Goal: Contribute content: Contribute content

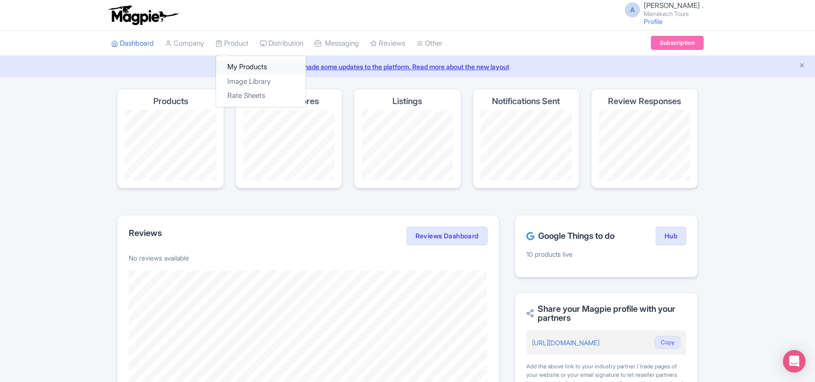
click at [245, 67] on link "My Products" at bounding box center [261, 67] width 90 height 15
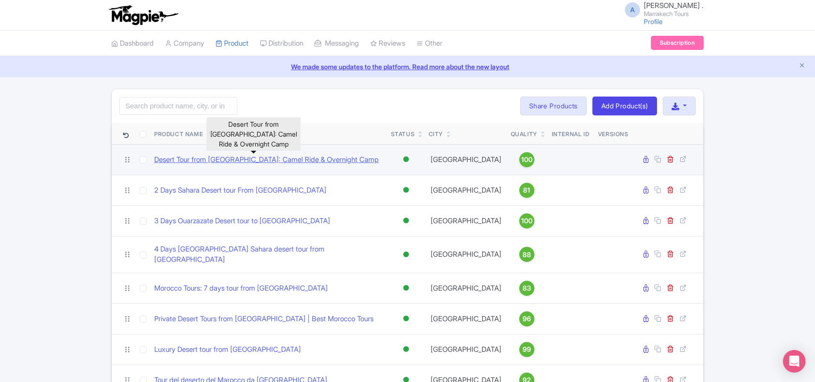
click at [293, 161] on link "Desert Tour from [GEOGRAPHIC_DATA]: Camel Ride & Overnight Camp" at bounding box center [266, 160] width 224 height 11
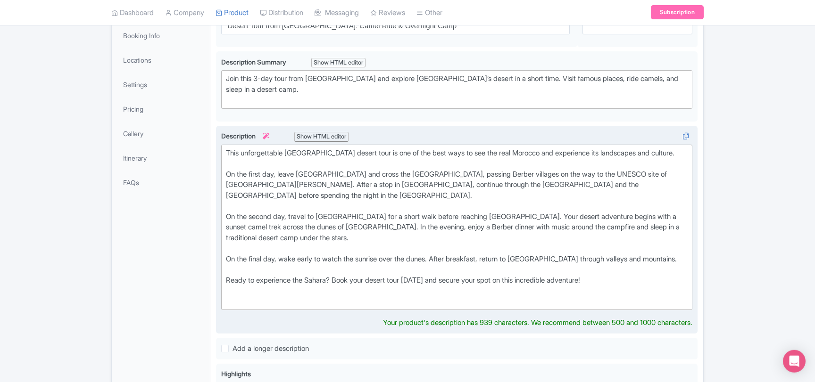
scroll to position [204, 0]
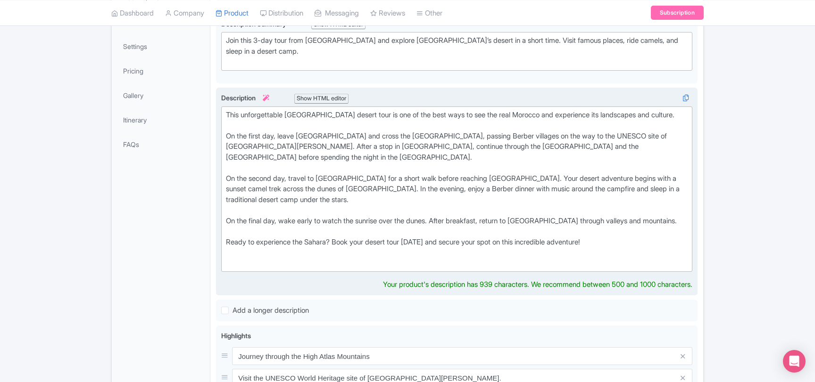
click at [228, 111] on div "This unforgettable [GEOGRAPHIC_DATA] desert tour is one of the best ways to see…" at bounding box center [457, 189] width 462 height 159
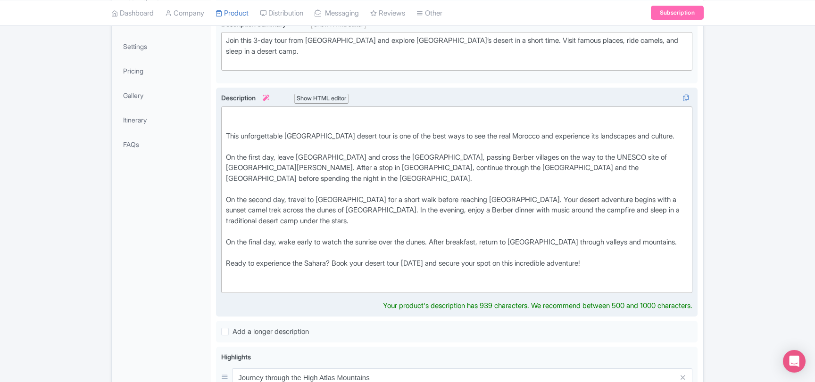
click at [238, 112] on div "This unforgettable [GEOGRAPHIC_DATA] desert tour is one of the best ways to see…" at bounding box center [457, 200] width 462 height 181
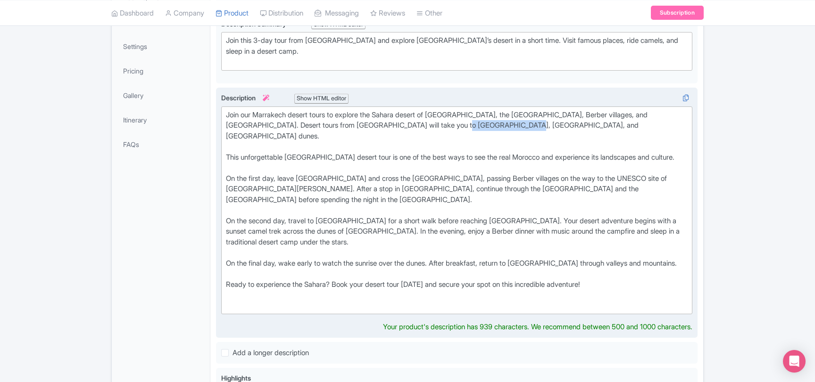
drag, startPoint x: 452, startPoint y: 124, endPoint x: 513, endPoint y: 126, distance: 61.3
click at [513, 126] on div "Join our Marrakech desert tours to explore the Sahara desert of Morocco, the Hi…" at bounding box center [457, 211] width 462 height 202
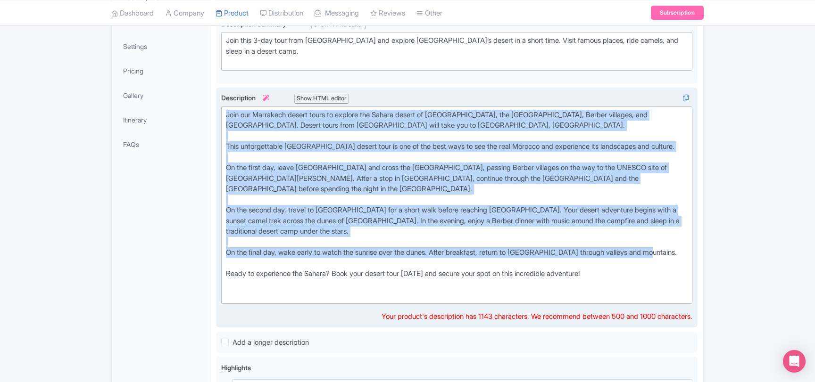
drag, startPoint x: 672, startPoint y: 240, endPoint x: 217, endPoint y: 99, distance: 475.8
click at [217, 99] on div "This unforgettable Marrakech desert tour is one of the best ways to see the rea…" at bounding box center [456, 208] width 481 height 240
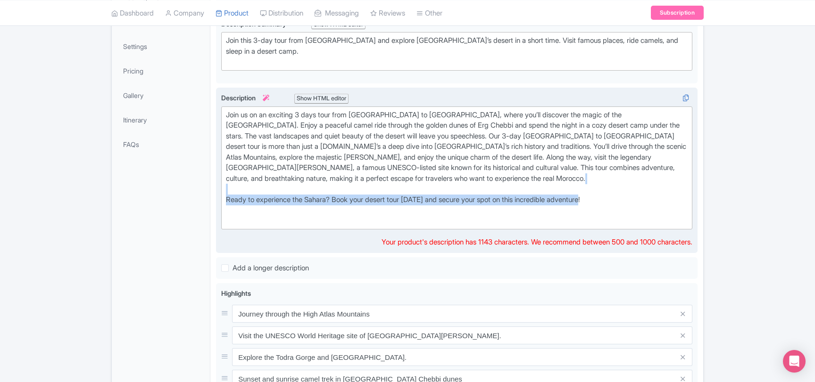
drag, startPoint x: 624, startPoint y: 198, endPoint x: 218, endPoint y: 189, distance: 406.0
click at [218, 189] on div "This unforgettable Marrakech desert tour is one of the best ways to see the rea…" at bounding box center [456, 171] width 481 height 166
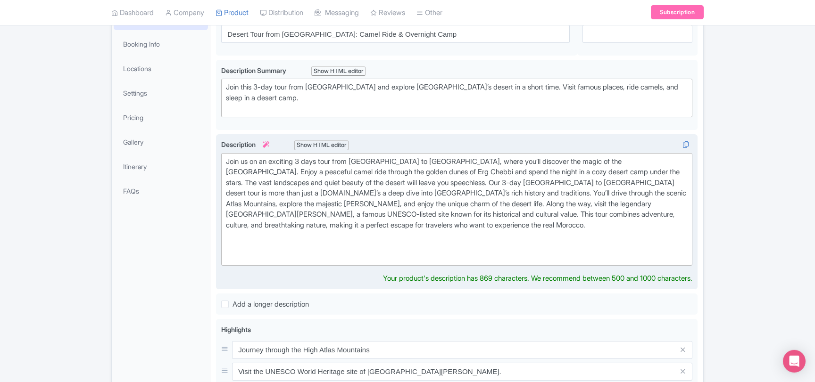
scroll to position [102, 0]
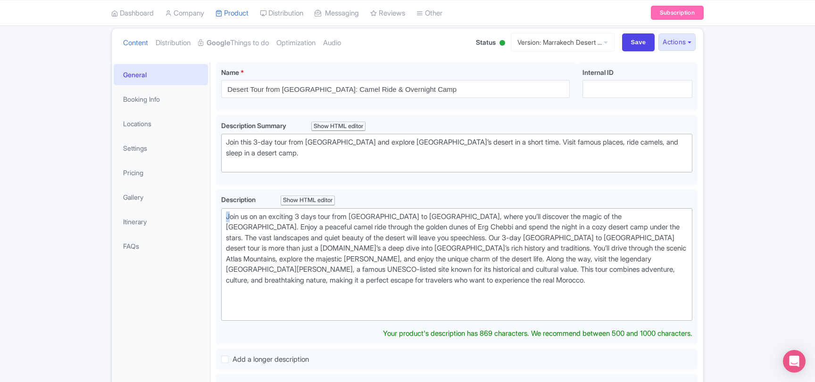
drag, startPoint x: 228, startPoint y: 215, endPoint x: 211, endPoint y: 215, distance: 17.0
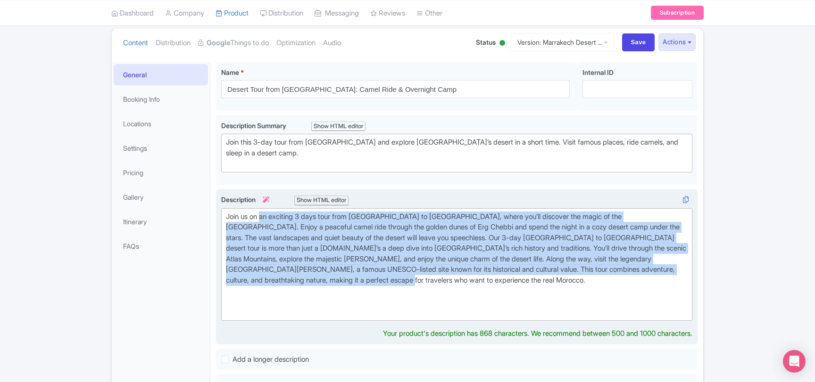
drag, startPoint x: 418, startPoint y: 273, endPoint x: 263, endPoint y: 218, distance: 164.6
click at [263, 218] on div "Join us on an exciting 3 days tour from Marrakech to Merzouga desert, where you…" at bounding box center [457, 265] width 462 height 106
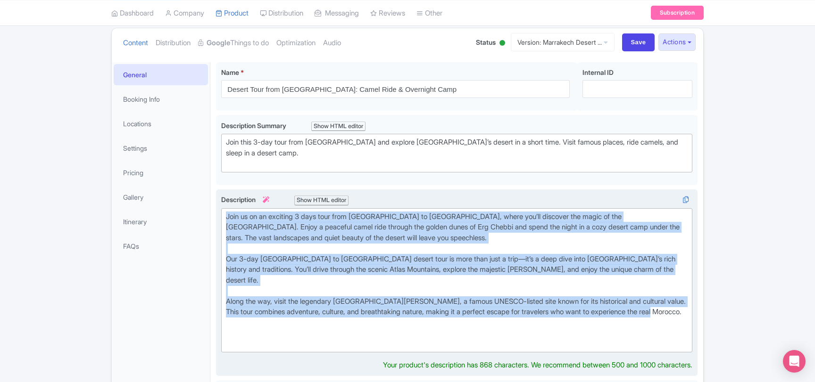
drag, startPoint x: 273, startPoint y: 313, endPoint x: 335, endPoint y: 233, distance: 100.5
click at [278, 309] on div "Join us on an exciting 3 days tour from Marrakech to Merzouga desert, where you…" at bounding box center [457, 281] width 462 height 138
drag, startPoint x: 283, startPoint y: 312, endPoint x: 219, endPoint y: 206, distance: 124.2
click at [219, 206] on div "This unforgettable Marrakech desert tour is one of the best ways to see the rea…" at bounding box center [456, 283] width 481 height 187
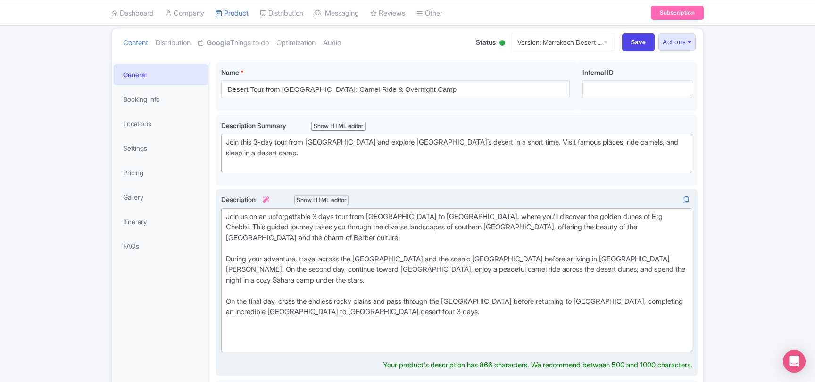
click at [238, 228] on div "Join us on an unforgettable 3 days tour from Marrakech to Merzouga, where you’l…" at bounding box center [457, 281] width 462 height 138
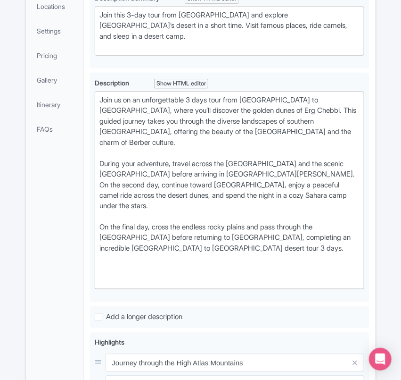
scroll to position [255, 0]
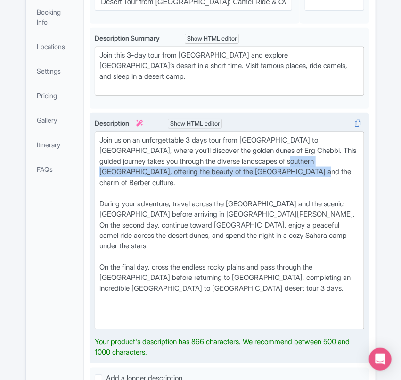
drag, startPoint x: 280, startPoint y: 146, endPoint x: 283, endPoint y: 156, distance: 10.0
click at [283, 156] on div "Join us on an unforgettable 3 days tour from Marrakech to Merzouga, where you’l…" at bounding box center [229, 230] width 260 height 191
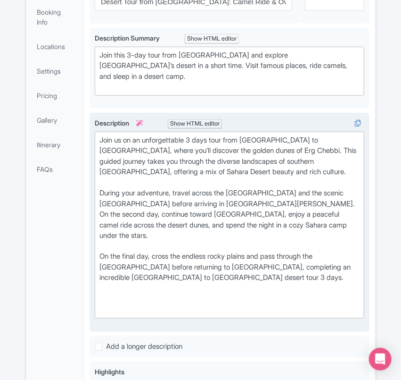
click at [207, 178] on div "Join us on an unforgettable 3 days tour from Marrakech to Merzouga, where you’l…" at bounding box center [229, 225] width 260 height 181
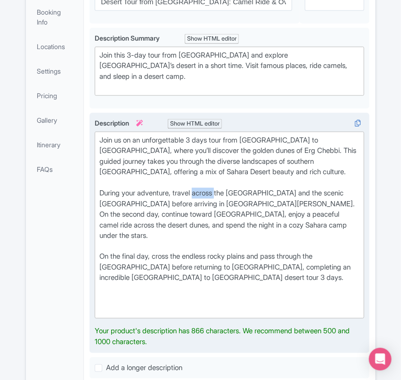
click at [207, 178] on div "Join us on an unforgettable 3 days tour from Marrakech to Merzouga, where you’l…" at bounding box center [229, 225] width 260 height 181
paste trix-editor "<div>Join us on an unforgettable 3 days tour from Marrakech to Merzouga, where …"
click at [213, 199] on div "Join us on an unforgettable 3 days tour from Marrakech to Merzouga, where you’l…" at bounding box center [229, 225] width 260 height 181
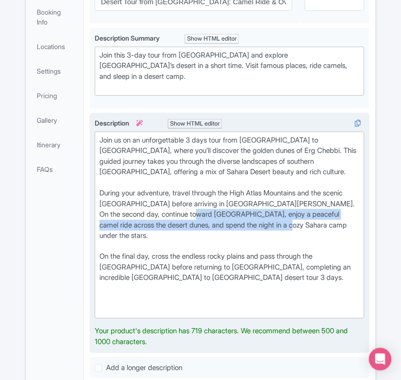
drag, startPoint x: 219, startPoint y: 198, endPoint x: 330, endPoint y: 214, distance: 111.9
click at [330, 214] on div "Join us on an unforgettable 3 days tour from Marrakech to Merzouga, where you’l…" at bounding box center [229, 225] width 260 height 181
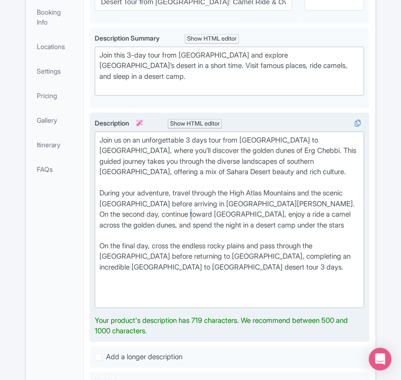
click at [216, 200] on div "Join us on an unforgettable 3 days tour from Marrakech to Merzouga, where you’l…" at bounding box center [229, 220] width 260 height 170
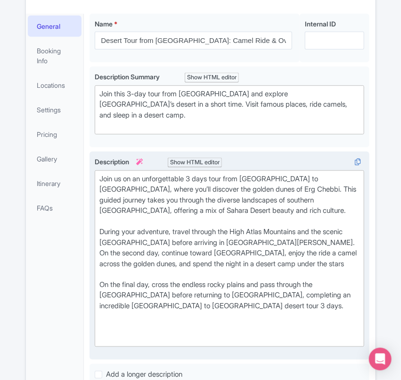
scroll to position [204, 0]
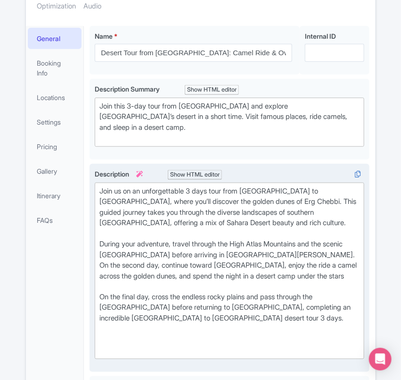
click at [109, 268] on div "Join us on an unforgettable 3 days tour from Marrakech to Merzouga, where you’l…" at bounding box center [229, 271] width 260 height 170
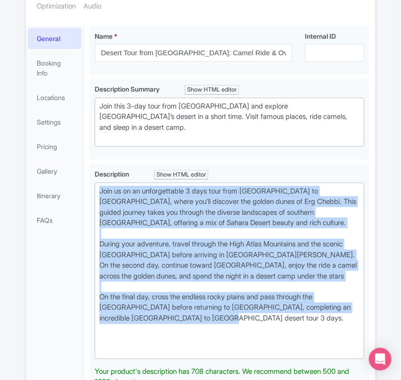
drag, startPoint x: 216, startPoint y: 305, endPoint x: 88, endPoint y: 173, distance: 183.4
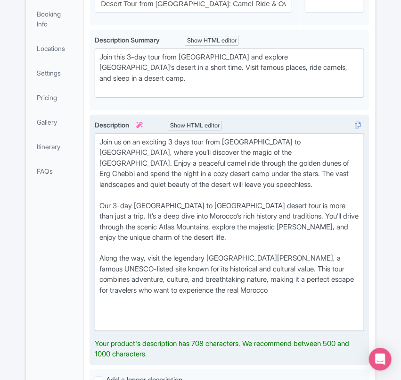
scroll to position [255, 0]
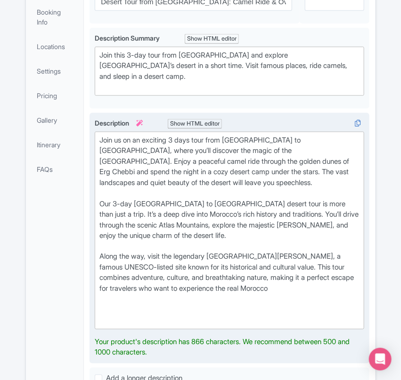
click at [306, 252] on div "Join us on an exciting 3 days tour from Marrakech to Merzouga desert, where you…" at bounding box center [229, 230] width 260 height 191
type trix-editor "<div>Join us on an exciting 3 days tour from Marrakech to Merzouga desert, wher…"
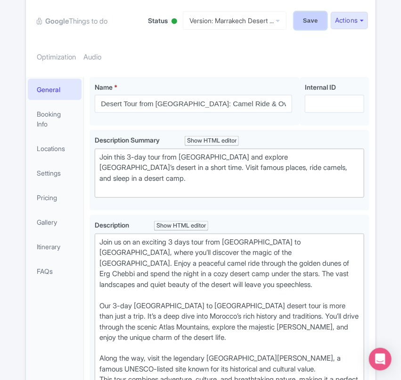
click at [314, 18] on input "Save" at bounding box center [310, 21] width 33 height 18
type input "Saving..."
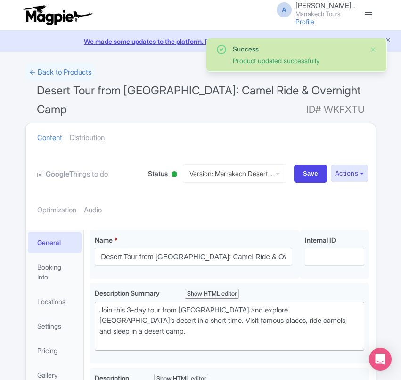
scroll to position [225, 0]
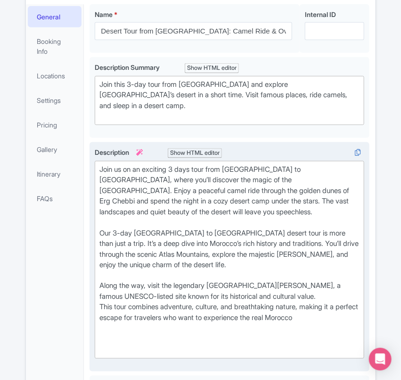
click at [112, 318] on div "Join us on an exciting 3 days tour from Marrakech to Merzouga desert, where you…" at bounding box center [229, 259] width 260 height 191
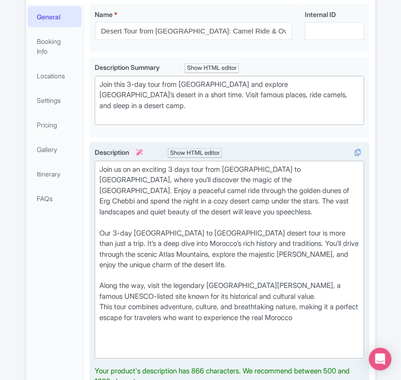
click at [107, 262] on div "Join us on an exciting 3 days tour from Marrakech to Merzouga desert, where you…" at bounding box center [229, 259] width 260 height 191
paste trix-editor "<div>Join us on an exciting 3 days tour from Marrakech to Merzouga desert, wher…"
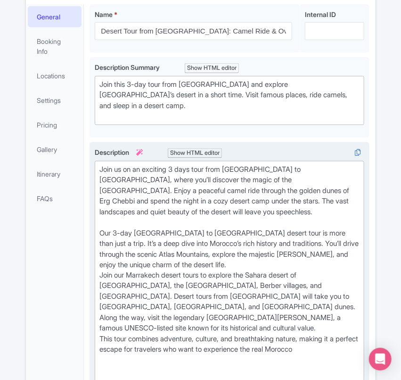
click at [215, 248] on div "Join us on an exciting 3 days tour from Marrakech to Merzouga desert, where you…" at bounding box center [229, 275] width 260 height 223
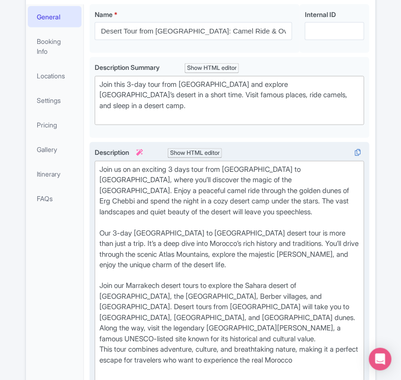
click at [107, 271] on div "Join us on an exciting 3 days tour from Marrakech to Merzouga desert, where you…" at bounding box center [229, 280] width 260 height 233
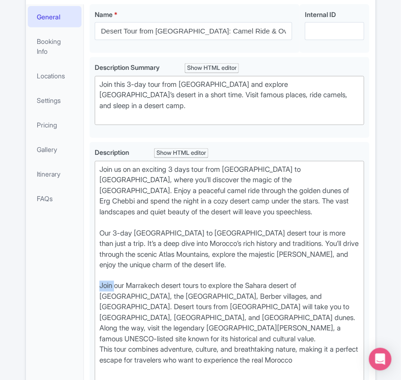
scroll to position [435, 0]
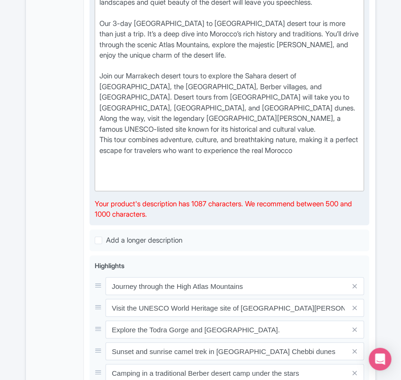
click at [110, 65] on div "Join us on an exciting 3 days tour from Marrakech to Merzouga desert, where you…" at bounding box center [229, 70] width 260 height 233
click at [107, 60] on div "Join us on an exciting 3 days tour from Marrakech to Merzouga desert, where you…" at bounding box center [229, 70] width 260 height 233
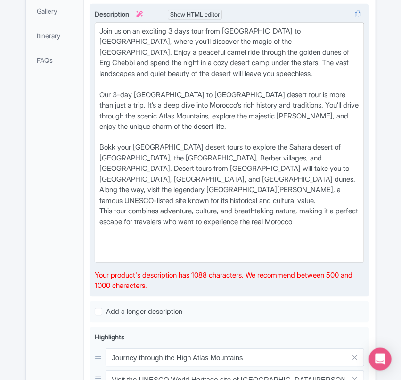
scroll to position [333, 0]
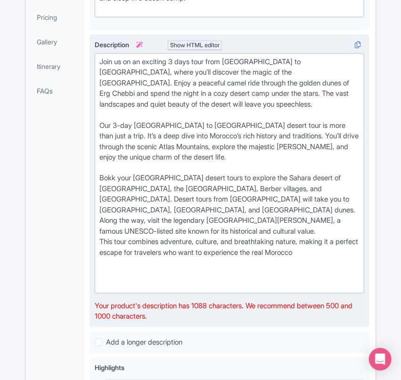
click at [153, 162] on div "Join us on an exciting 3 days tour from Marrakech to Merzouga desert, where you…" at bounding box center [229, 172] width 260 height 233
click at [148, 164] on div "Join us on an exciting 3 days tour from Marrakech to Merzouga desert, where you…" at bounding box center [229, 172] width 260 height 233
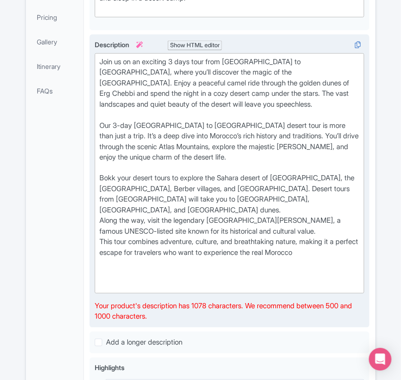
click at [265, 173] on div "Join us on an exciting 3 days tour from Marrakech to Merzouga desert, where you…" at bounding box center [229, 172] width 260 height 233
click at [260, 174] on div "Join us on an exciting 3 days tour from Marrakech to Merzouga desert, where you…" at bounding box center [229, 172] width 260 height 233
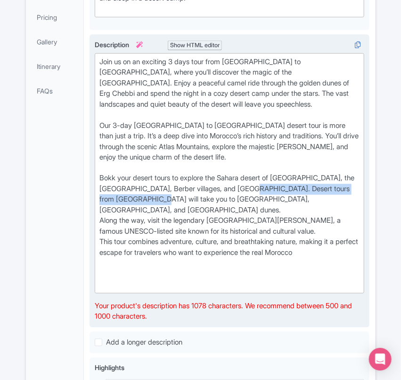
drag, startPoint x: 266, startPoint y: 172, endPoint x: 190, endPoint y: 186, distance: 78.1
click at [190, 186] on div "Join us on an exciting 3 days tour from Marrakech to Merzouga desert, where you…" at bounding box center [229, 172] width 260 height 233
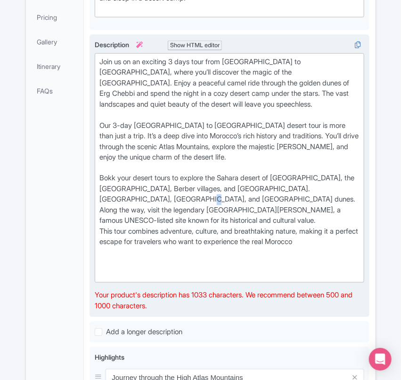
click at [166, 184] on div "Join us on an exciting 3 days tour from Marrakech to Merzouga desert, where you…" at bounding box center [229, 167] width 260 height 223
drag, startPoint x: 342, startPoint y: 175, endPoint x: 141, endPoint y: 185, distance: 201.1
click at [141, 185] on div "Join us on an exciting 3 days tour from Marrakech to Merzouga desert, where you…" at bounding box center [229, 167] width 260 height 223
click at [120, 183] on div "Join us on an exciting 3 days tour from Marrakech to Merzouga desert, where you…" at bounding box center [229, 167] width 260 height 223
drag, startPoint x: 336, startPoint y: 226, endPoint x: 93, endPoint y: 194, distance: 244.9
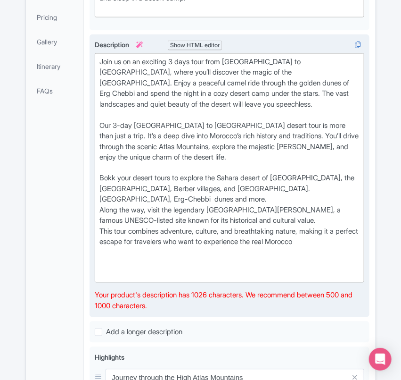
click at [93, 194] on div "Join us on an exciting 3 days tour from Marrakech to Merzouga desert, where you…" at bounding box center [230, 175] width 280 height 283
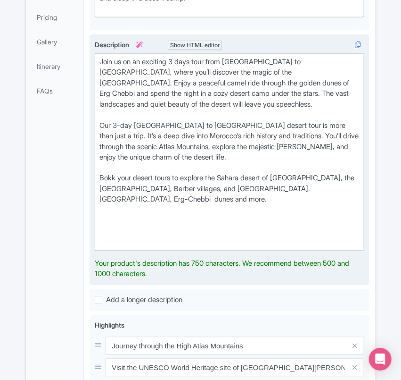
click at [171, 197] on div "Join us on an exciting 3 days tour from Marrakech to Merzouga desert, where you…" at bounding box center [229, 151] width 260 height 191
click at [170, 191] on div "Join us on an exciting 3 days tour from Marrakech to Merzouga desert, where you…" at bounding box center [229, 151] width 260 height 191
click at [165, 184] on div "Join us on an exciting 3 days tour from Marrakech to Merzouga desert, where you…" at bounding box center [229, 151] width 260 height 191
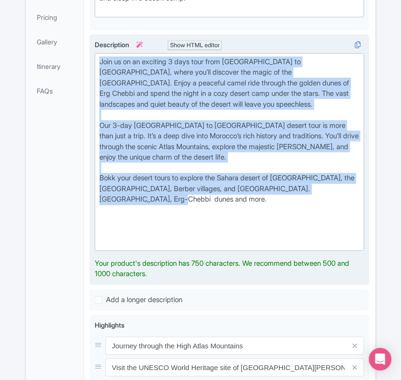
drag, startPoint x: 169, startPoint y: 185, endPoint x: 95, endPoint y: 41, distance: 161.5
click at [95, 41] on div "Join us on an exciting 3 days tour from Marrakech to Merzouga desert, where you…" at bounding box center [230, 159] width 280 height 251
copy div "Join us on an exciting 3 days tour from Marrakech to Merzouga desert, where you…"
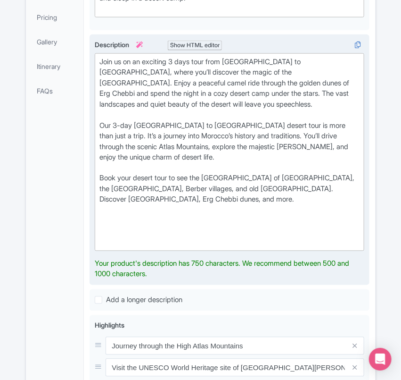
click at [142, 163] on div "Join us on an exciting 3 days tour from Marrakech to Merzouga desert, where you…" at bounding box center [229, 151] width 260 height 191
click at [167, 162] on div "Join us on an exciting 3 days tour from Marrakech to Merzouga desert, where you…" at bounding box center [229, 151] width 260 height 191
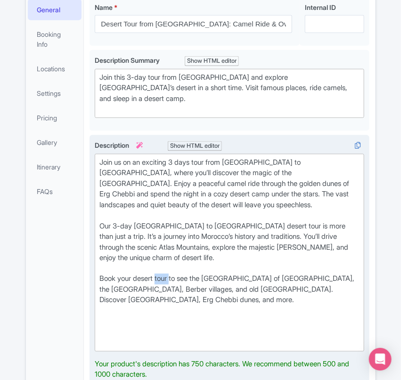
scroll to position [231, 0]
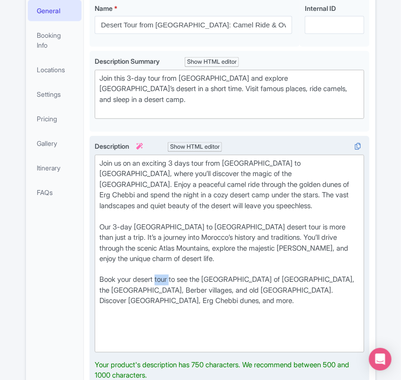
click at [169, 265] on div "Join us on an exciting 3 days tour from Marrakech to Merzouga desert, where you…" at bounding box center [229, 253] width 260 height 191
click at [104, 264] on div "Join us on an exciting 3 days tour from Marrakech to Merzouga desert, where you…" at bounding box center [229, 253] width 260 height 191
drag, startPoint x: 104, startPoint y: 264, endPoint x: 175, endPoint y: 264, distance: 70.7
click at [175, 264] on div "Join us on an exciting 3 days tour from Marrakech to Merzouga desert, where you…" at bounding box center [229, 253] width 260 height 191
click at [135, 266] on div "Join us on an exciting 3 days tour from Marrakech to Merzouga desert, where you…" at bounding box center [229, 253] width 260 height 191
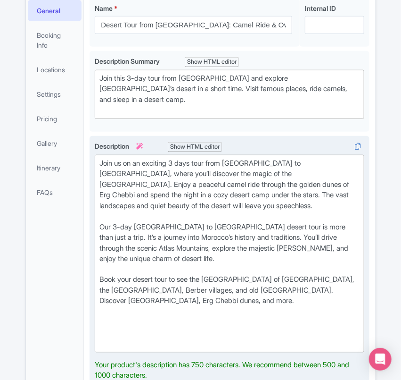
click at [171, 266] on div "Join us on an exciting 3 days tour from Marrakech to Merzouga desert, where you…" at bounding box center [229, 253] width 260 height 191
click at [174, 264] on div "Join us on an exciting 3 days tour from Marrakech to Merzouga desert, where you…" at bounding box center [229, 253] width 260 height 191
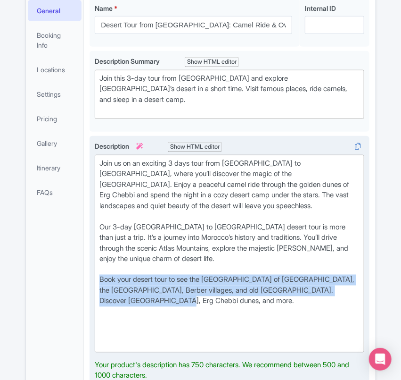
drag, startPoint x: 164, startPoint y: 285, endPoint x: 99, endPoint y: 261, distance: 69.8
click at [99, 261] on trix-editor "Join us on an exciting 3 days tour from Marrakech to Merzouga desert, where you…" at bounding box center [230, 254] width 270 height 198
copy div "Book your desert tour to see the Sahara Desert of Morocco, the High Atlas Mount…"
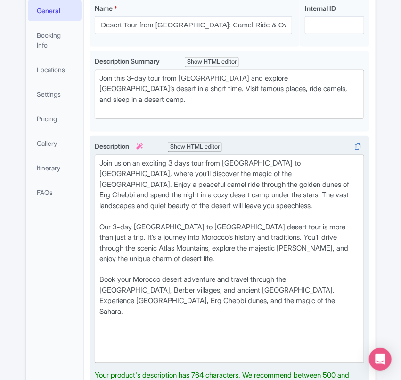
type trix-editor "<div>Join us on an exciting 3 days tour from Marrakech to Merzouga desert, wher…"
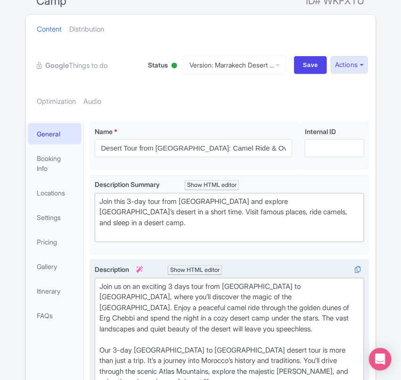
scroll to position [79, 0]
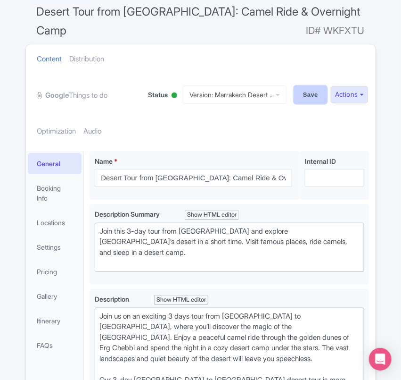
click at [306, 90] on input "Save" at bounding box center [310, 95] width 33 height 18
type input "Saving..."
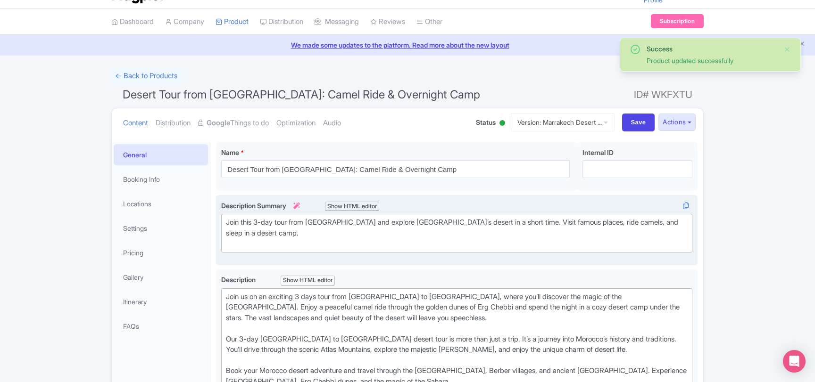
scroll to position [73, 0]
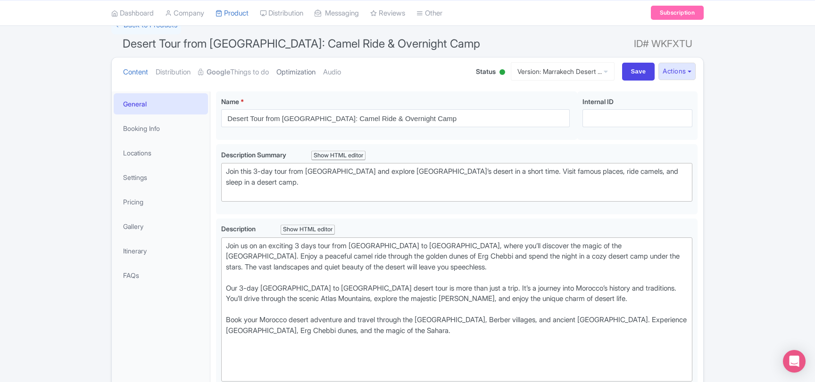
click at [315, 73] on link "Optimization" at bounding box center [295, 73] width 39 height 30
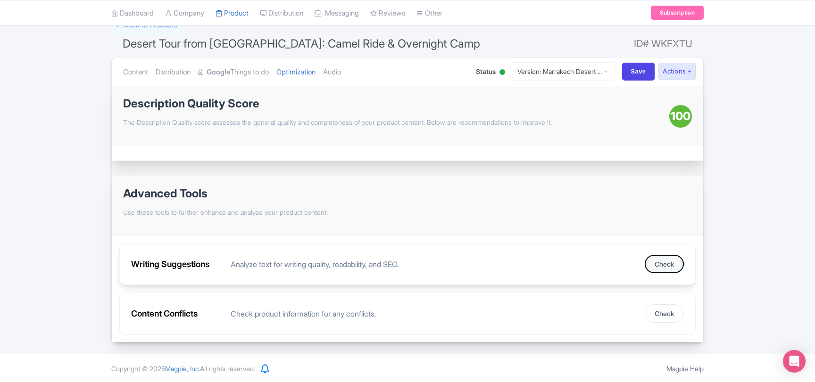
click at [401, 264] on button "Check" at bounding box center [663, 264] width 39 height 18
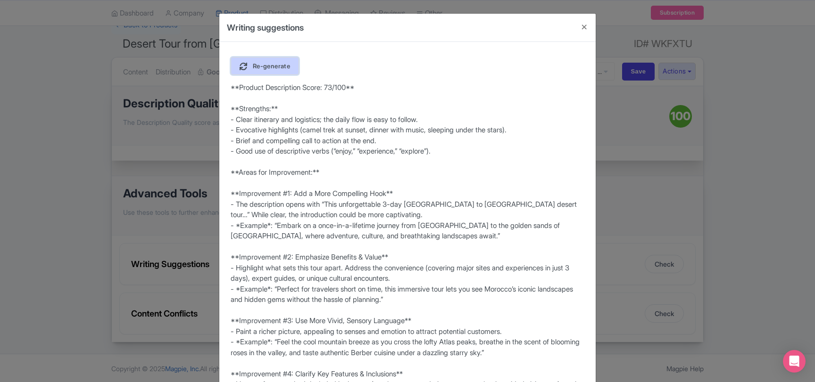
click at [286, 64] on span "Re-generate" at bounding box center [271, 66] width 37 height 8
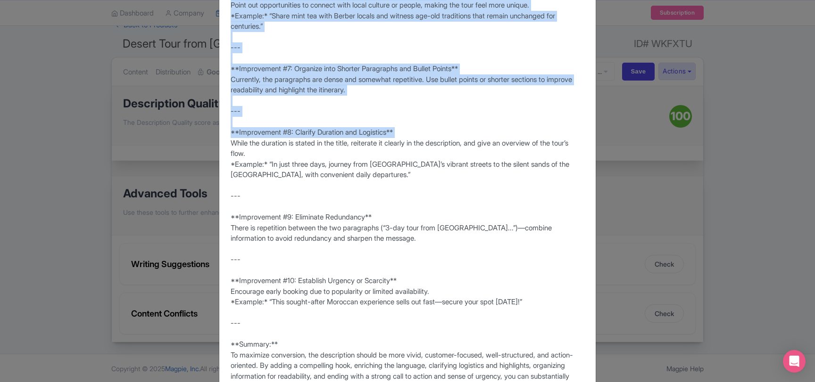
scroll to position [674, 0]
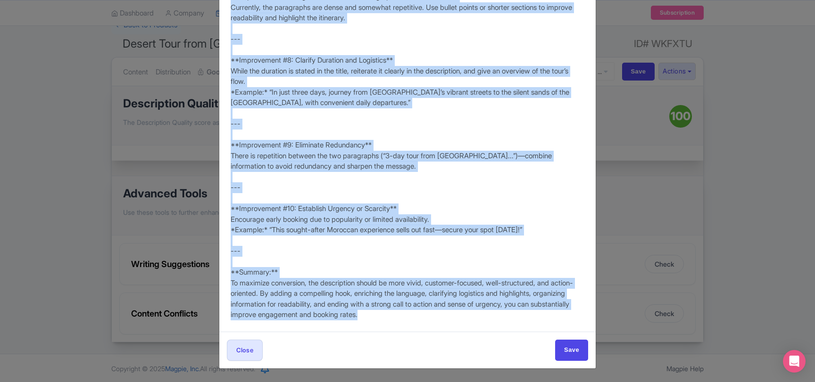
drag, startPoint x: 232, startPoint y: 88, endPoint x: 458, endPoint y: 330, distance: 331.6
copy div "**Score: 62/100** **Strengths:** - Provides a basic overview of the itinerary (…"
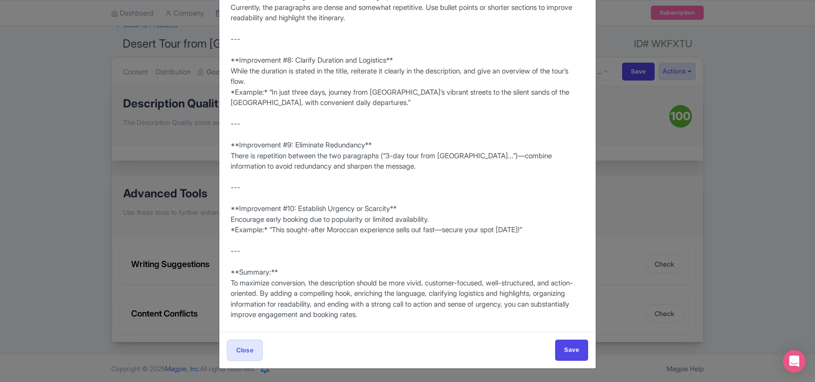
click at [401, 226] on div "Writing suggestions Re-generate **Score: 62/100** **Strengths:** - Provides a b…" at bounding box center [407, 191] width 815 height 382
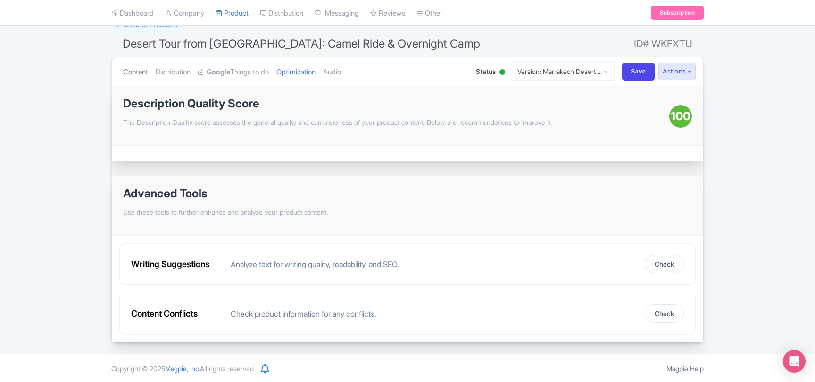
click at [139, 74] on link "Content" at bounding box center [135, 73] width 25 height 30
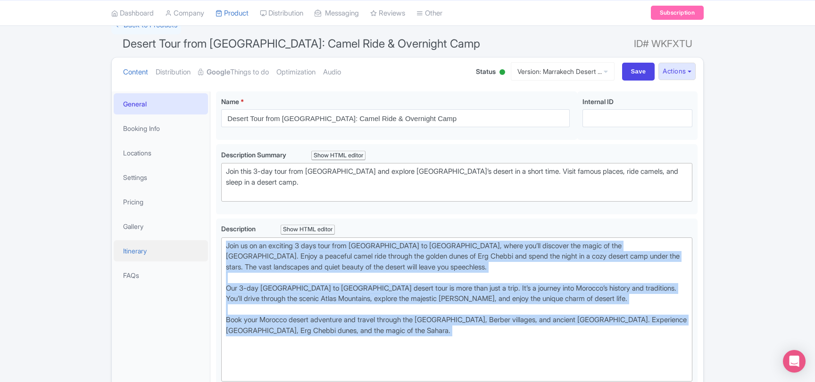
drag, startPoint x: 462, startPoint y: 338, endPoint x: 196, endPoint y: 242, distance: 282.6
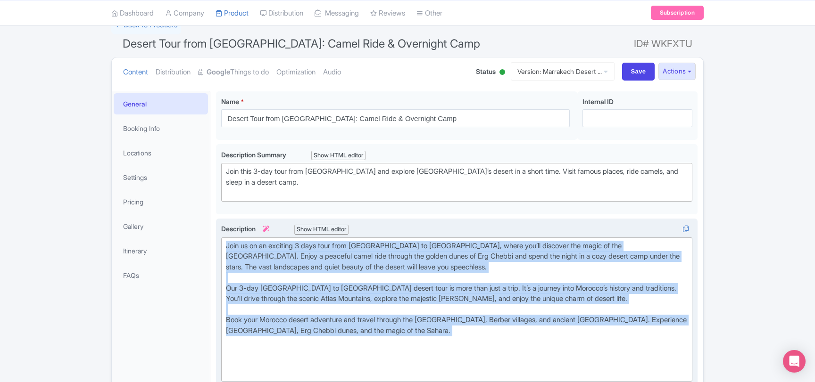
copy div "Join us on an exciting 3 days tour from Marrakech to Merzouga desert, where you…"
paste trix-editor "<div><strong>Join us on a 3 days tour from Marrakech to Merzouga desert.</stron…"
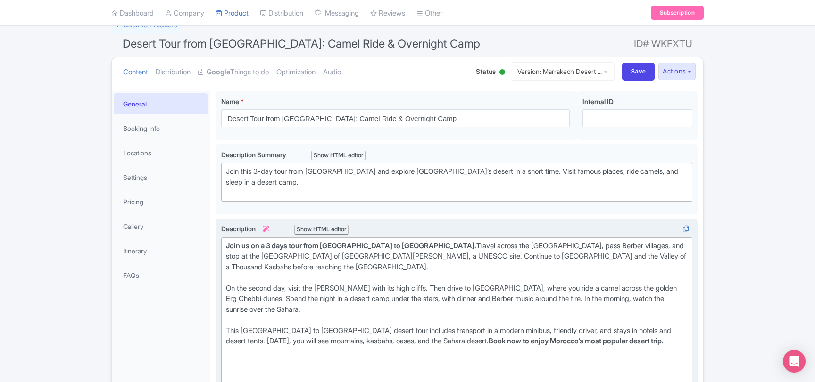
type trix-editor "<div><strong>Join us on a 3 days tour from Marrakech to Merzouga desert.</stron…"
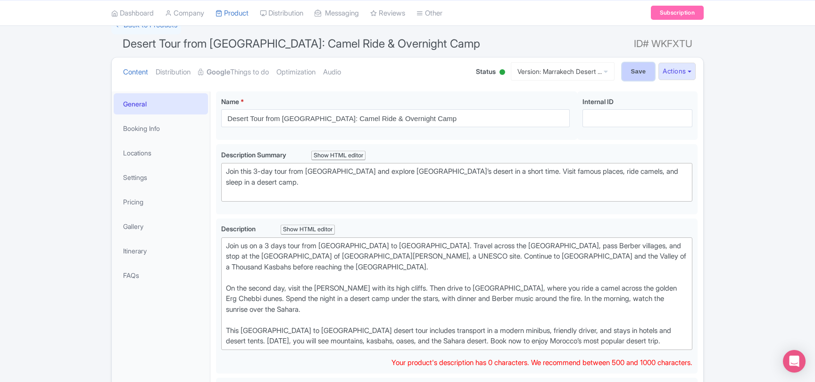
click at [401, 72] on input "Save" at bounding box center [638, 72] width 33 height 18
type input "Saving..."
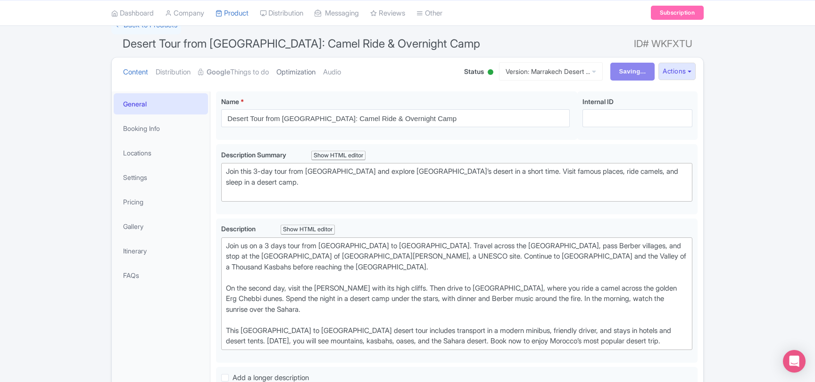
click at [299, 75] on link "Optimization" at bounding box center [295, 73] width 39 height 30
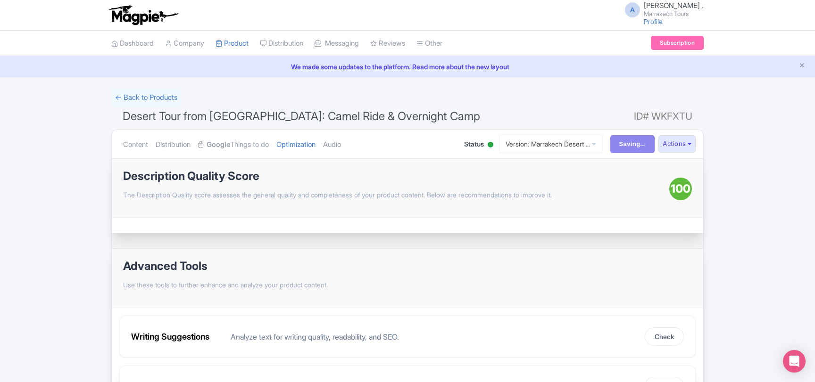
scroll to position [61, 0]
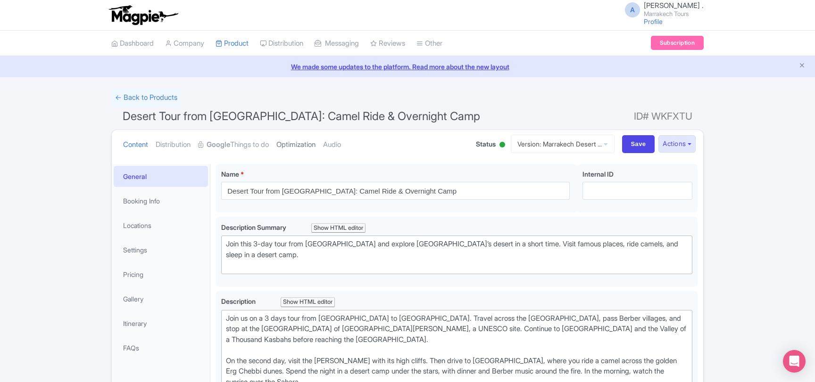
click at [314, 147] on link "Optimization" at bounding box center [295, 145] width 39 height 30
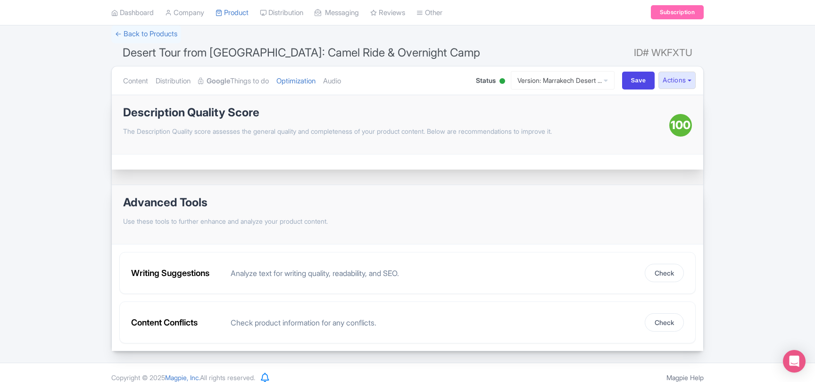
scroll to position [73, 0]
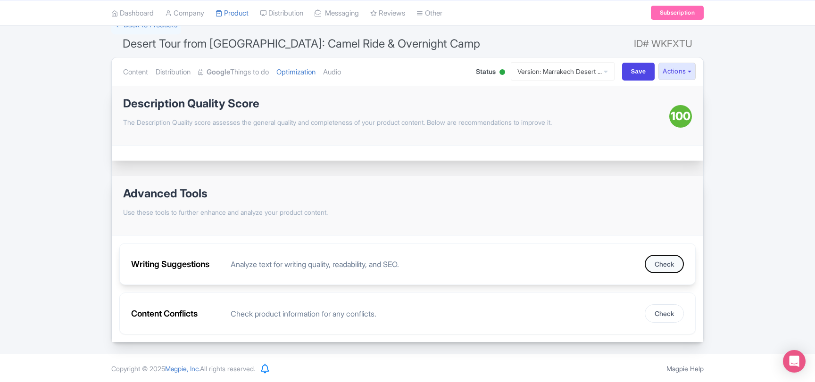
click at [665, 262] on button "Check" at bounding box center [663, 264] width 39 height 18
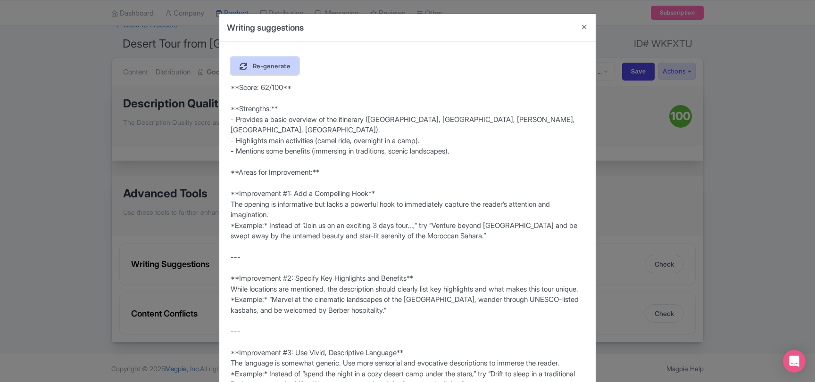
click at [278, 68] on span "Re-generate" at bounding box center [271, 66] width 37 height 8
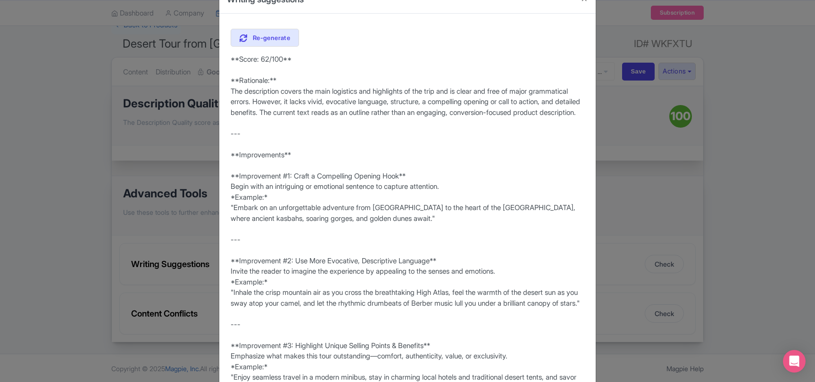
scroll to position [51, 0]
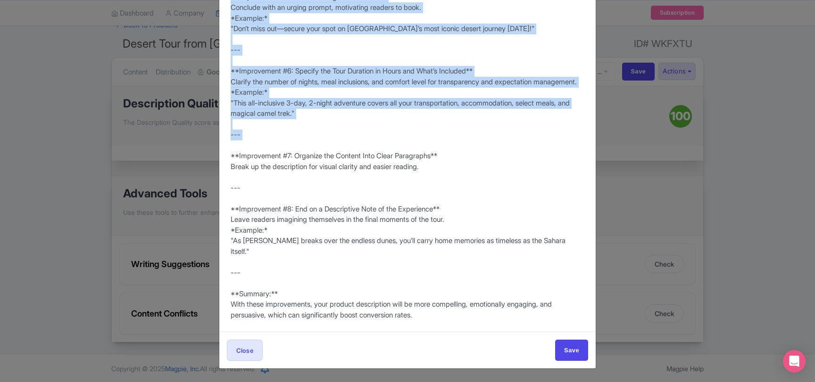
scroll to position [578, 0]
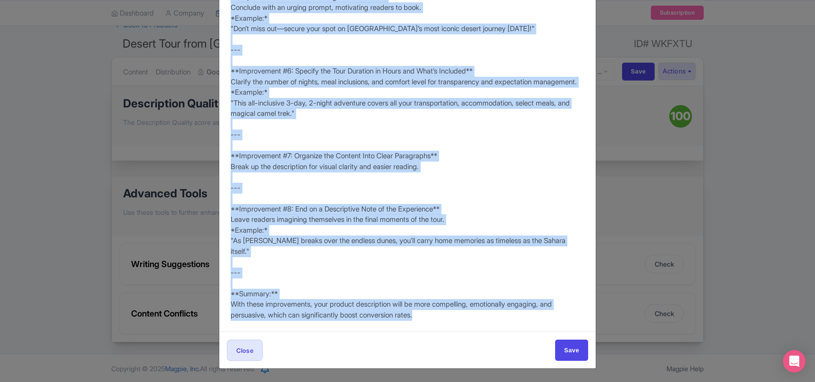
drag, startPoint x: 234, startPoint y: 57, endPoint x: 450, endPoint y: 322, distance: 341.8
copy div "**Rationale:** The description covers the main logistics and highlights of the …"
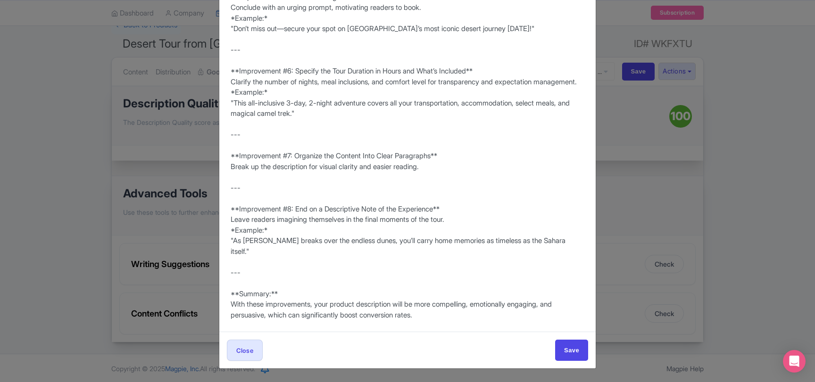
click at [169, 206] on div "Writing suggestions Re-generate **Score: 62/100** **Rationale:** The descriptio…" at bounding box center [407, 191] width 815 height 382
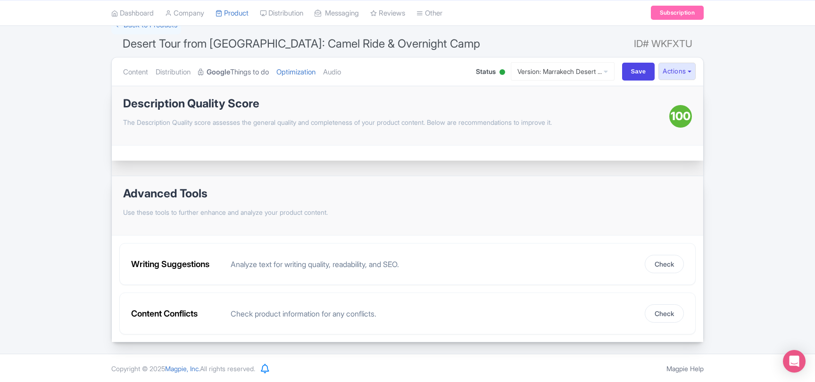
click at [230, 72] on strong "Google" at bounding box center [218, 72] width 24 height 11
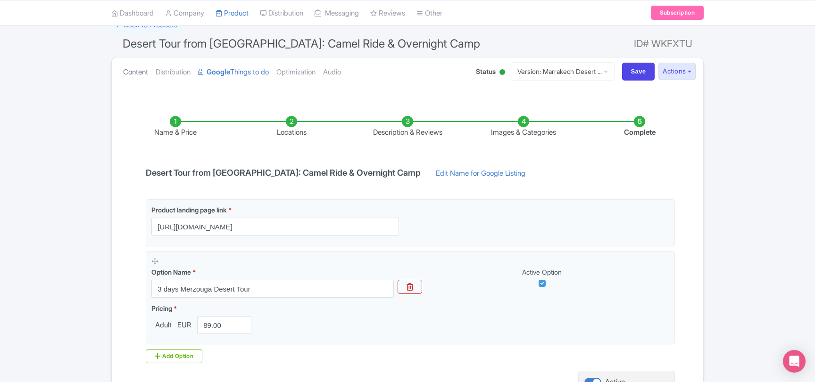
click at [144, 74] on link "Content" at bounding box center [135, 73] width 25 height 30
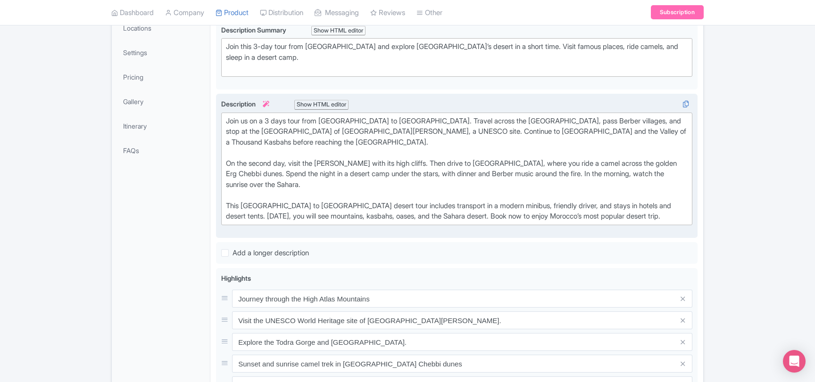
scroll to position [225, 0]
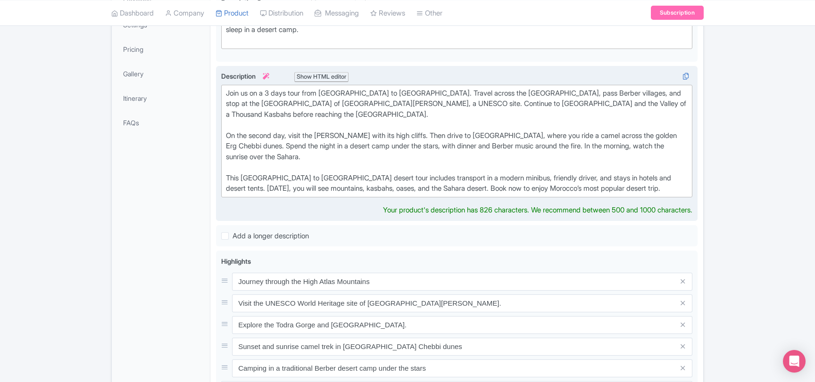
click at [499, 177] on div "Join us on a 3 days tour from Marrakech to Merzouga desert. Travel across the H…" at bounding box center [457, 141] width 462 height 106
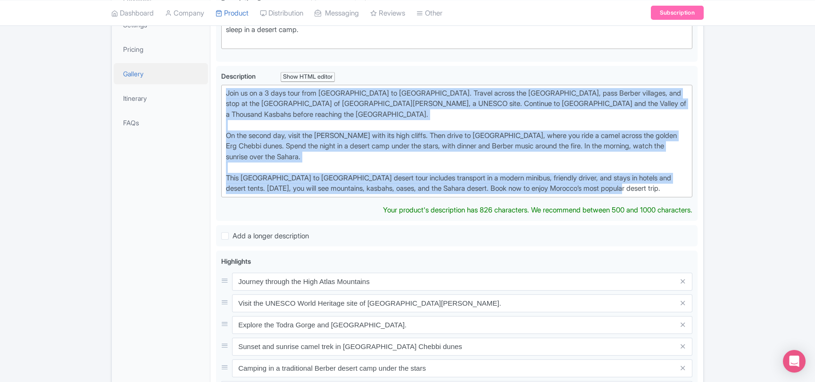
drag, startPoint x: 650, startPoint y: 188, endPoint x: 195, endPoint y: 81, distance: 466.8
click at [195, 81] on div "General Booking Info Locations Settings Pricing Gallery Itinerary FAQs Desert T…" at bounding box center [407, 271] width 591 height 676
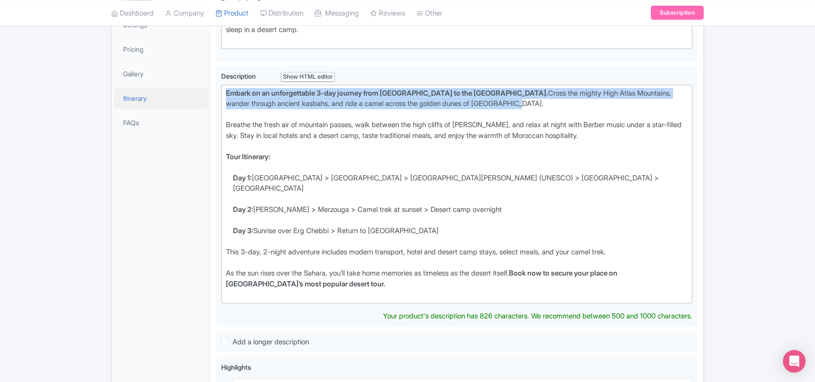
drag, startPoint x: 486, startPoint y: 100, endPoint x: 197, endPoint y: 91, distance: 289.6
click at [197, 91] on div "General Booking Info Locations Settings Pricing Gallery Itinerary FAQs Desert T…" at bounding box center [407, 324] width 591 height 782
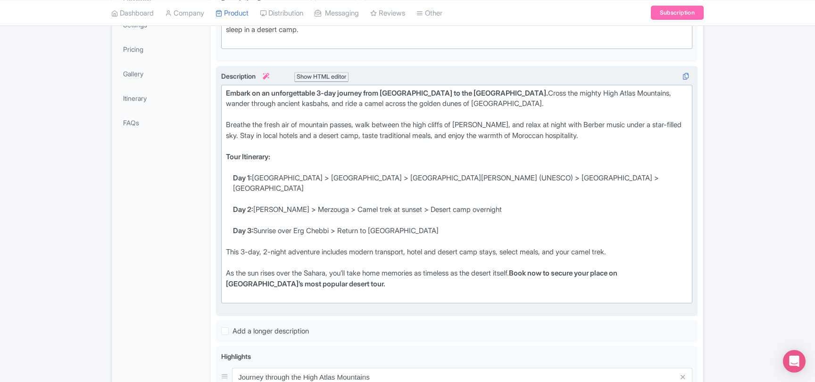
click at [331, 79] on div "Show HTML editor" at bounding box center [321, 77] width 54 height 10
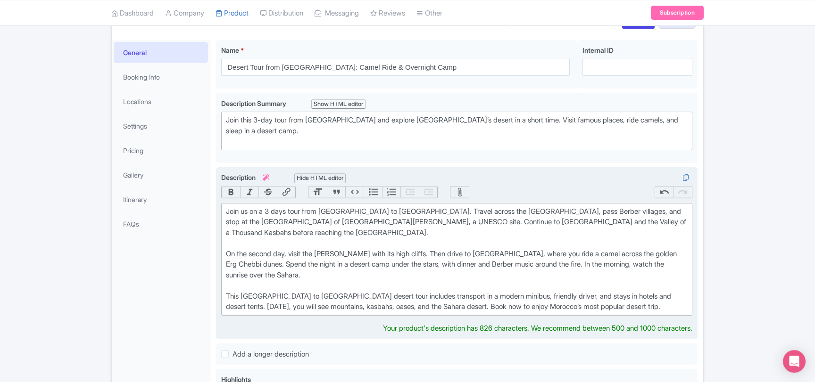
scroll to position [124, 0]
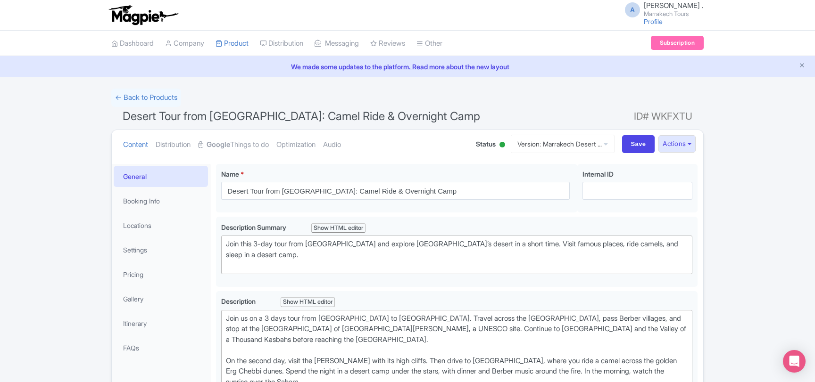
scroll to position [124, 0]
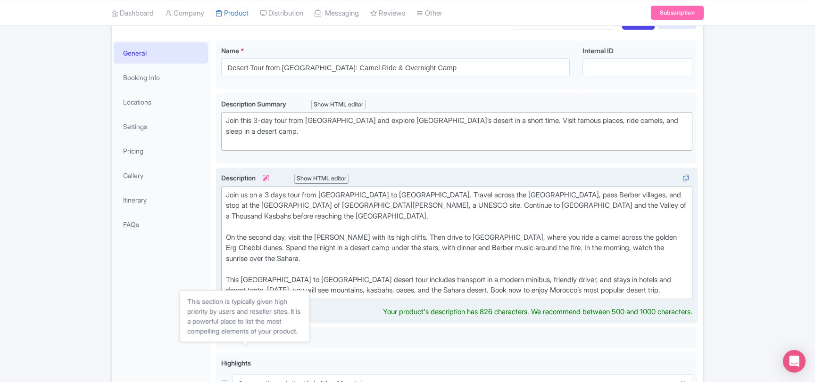
click at [358, 252] on div "Join us on a 3 days tour from [GEOGRAPHIC_DATA] to [GEOGRAPHIC_DATA]. Travel ac…" at bounding box center [457, 243] width 462 height 106
paste trix-editor "n exciting <strong>3 days tour from [GEOGRAPHIC_DATA] to [GEOGRAPHIC_DATA]</str…"
type trix-editor "<div>Join us on an exciting <strong>3 days tour from [GEOGRAPHIC_DATA] to [GEOG…"
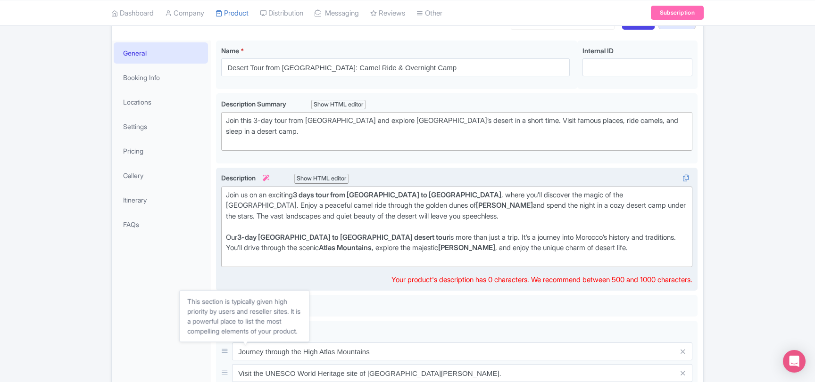
click at [628, 249] on div "Our 3-day [GEOGRAPHIC_DATA] to [GEOGRAPHIC_DATA] desert tour is more than just …" at bounding box center [457, 248] width 462 height 32
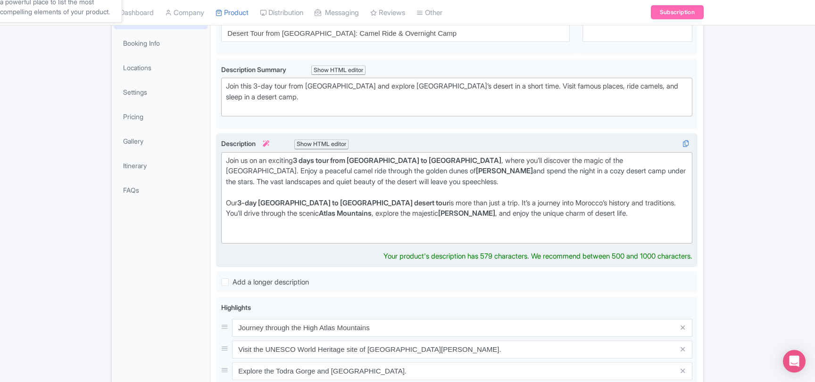
scroll to position [174, 0]
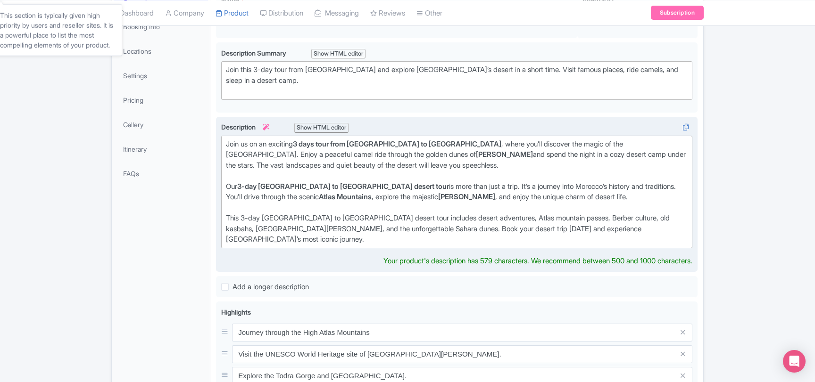
click at [363, 197] on div "Our 3-day [GEOGRAPHIC_DATA] to [GEOGRAPHIC_DATA] desert tour is more than just …" at bounding box center [457, 214] width 462 height 64
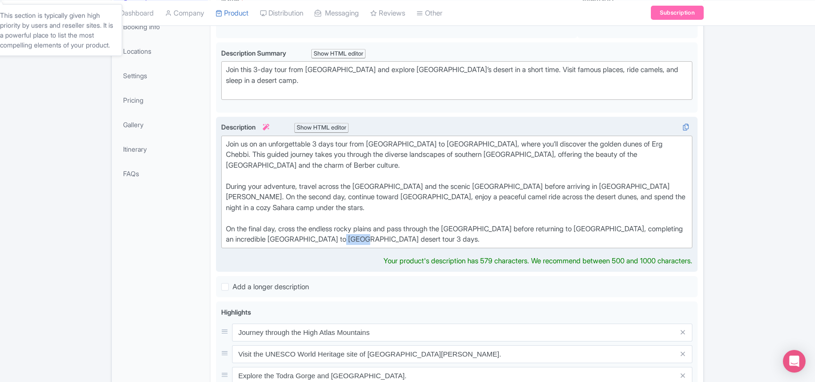
drag, startPoint x: 346, startPoint y: 238, endPoint x: 367, endPoint y: 240, distance: 21.8
click at [367, 240] on div "Join us on an unforgettable 3 days tour from [GEOGRAPHIC_DATA] to [GEOGRAPHIC_D…" at bounding box center [457, 192] width 462 height 106
click at [353, 238] on div "Join us on an unforgettable 3 days tour from [GEOGRAPHIC_DATA] to [GEOGRAPHIC_D…" at bounding box center [457, 192] width 462 height 106
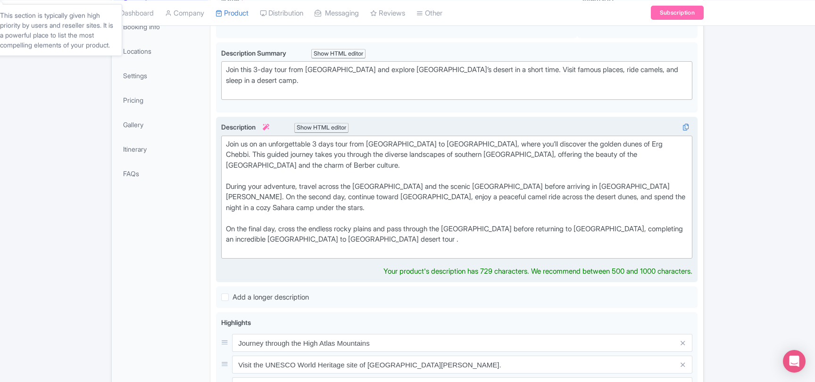
paste trix-editor "Join us on an exciting 3 days tour from [GEOGRAPHIC_DATA] to [GEOGRAPHIC_DATA],…"
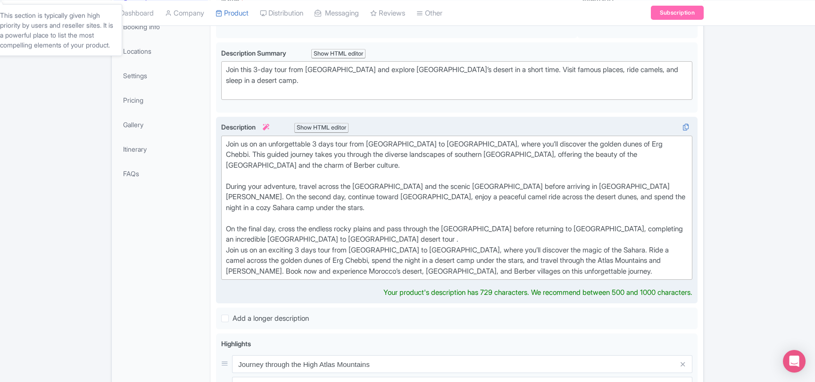
click at [352, 238] on div "Join us on an unforgettable 3 days tour from [GEOGRAPHIC_DATA] to [GEOGRAPHIC_D…" at bounding box center [457, 208] width 462 height 138
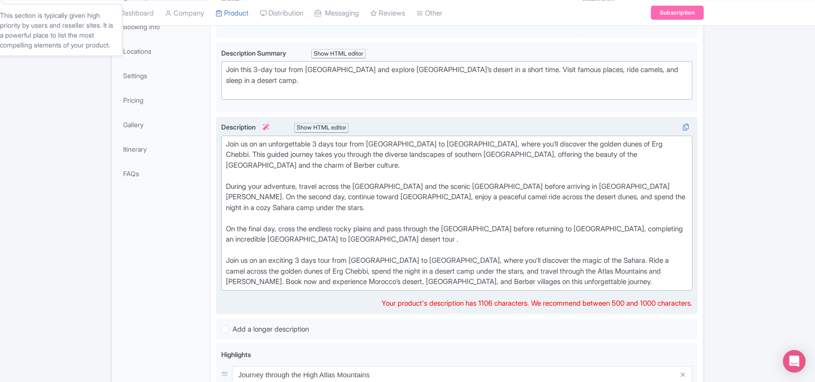
click at [228, 260] on div "Join us on an unforgettable 3 days tour from [GEOGRAPHIC_DATA] to [GEOGRAPHIC_D…" at bounding box center [457, 213] width 462 height 149
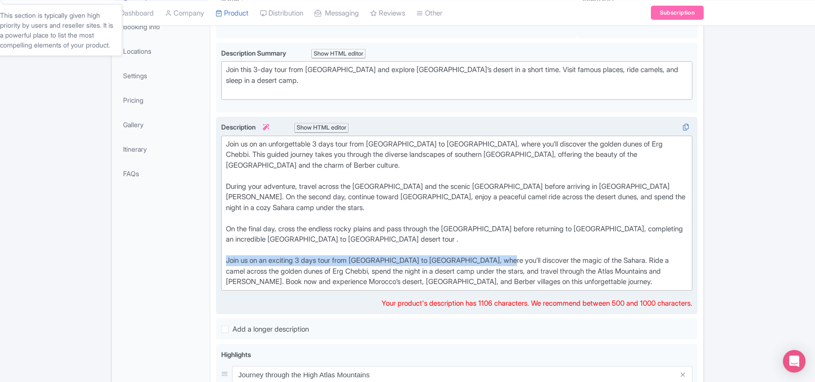
drag, startPoint x: 228, startPoint y: 260, endPoint x: 500, endPoint y: 261, distance: 272.0
click at [500, 261] on div "Join us on an unforgettable 3 days tour from [GEOGRAPHIC_DATA] to [GEOGRAPHIC_D…" at bounding box center [457, 213] width 462 height 149
paste trix-editor "<lor>Ipsu do si am consecteturad 3 elit sedd eius Temporinc ut Laboreet, dolor …"
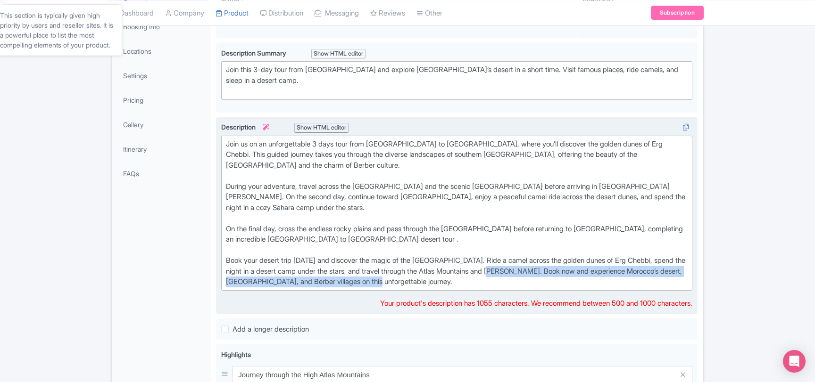
drag, startPoint x: 522, startPoint y: 270, endPoint x: 527, endPoint y: 280, distance: 11.6
click at [527, 280] on div "Join us on an unforgettable 3 days tour from [GEOGRAPHIC_DATA] to [GEOGRAPHIC_D…" at bounding box center [457, 213] width 462 height 149
click at [526, 272] on div "Join us on an unforgettable 3 days tour from [GEOGRAPHIC_DATA] to [GEOGRAPHIC_D…" at bounding box center [457, 213] width 462 height 149
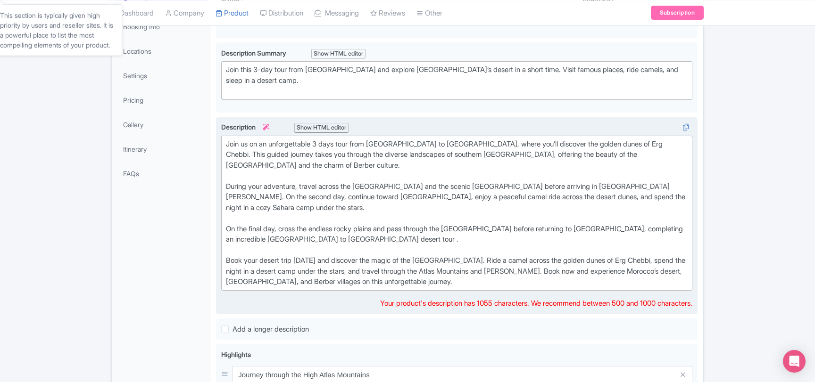
click at [561, 271] on div "Join us on an unforgettable 3 days tour from [GEOGRAPHIC_DATA] to [GEOGRAPHIC_D…" at bounding box center [457, 213] width 462 height 149
drag, startPoint x: 326, startPoint y: 271, endPoint x: 488, endPoint y: 270, distance: 162.2
click at [488, 270] on div "Join us on an unforgettable 3 days tour from [GEOGRAPHIC_DATA] to [GEOGRAPHIC_D…" at bounding box center [457, 213] width 462 height 149
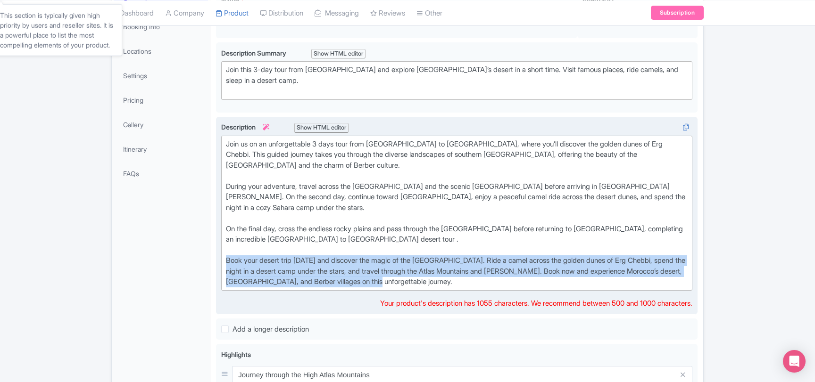
drag, startPoint x: 440, startPoint y: 283, endPoint x: 222, endPoint y: 261, distance: 218.9
click at [222, 261] on trix-editor "Join us on an unforgettable 3 days tour from [GEOGRAPHIC_DATA] to [GEOGRAPHIC_D…" at bounding box center [456, 213] width 471 height 155
copy div "Book your desert trip [DATE] and discover the magic of the [GEOGRAPHIC_DATA]. R…"
paste trix-editor "<div>Join us on an unforgettable 3 days tour from [GEOGRAPHIC_DATA] to [GEOGRAP…"
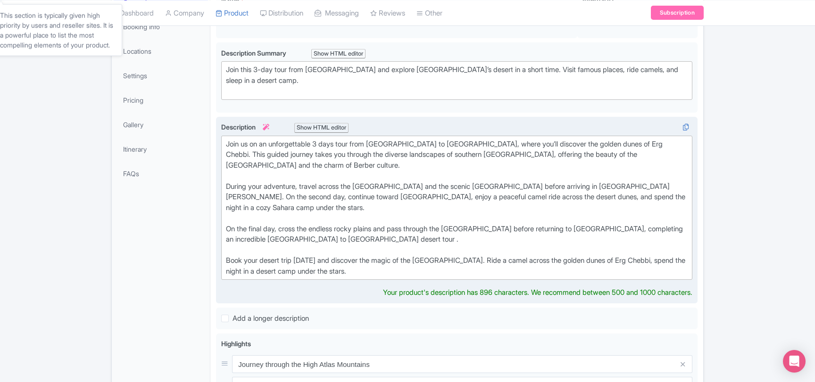
type trix-editor "<div>Join us on an unforgettable 3 days tour from [GEOGRAPHIC_DATA] to [GEOGRAP…"
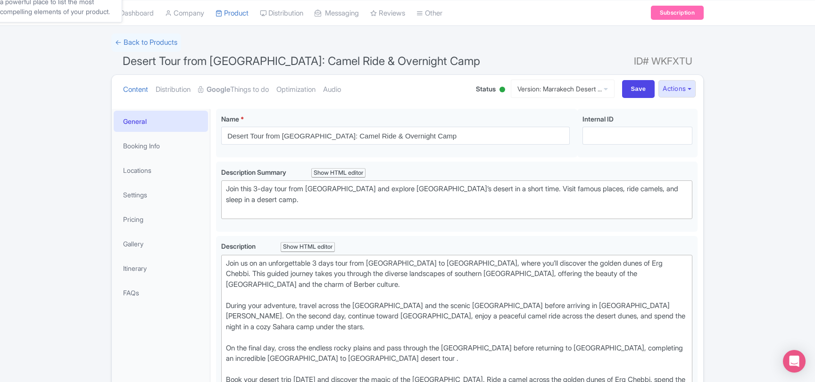
scroll to position [22, 0]
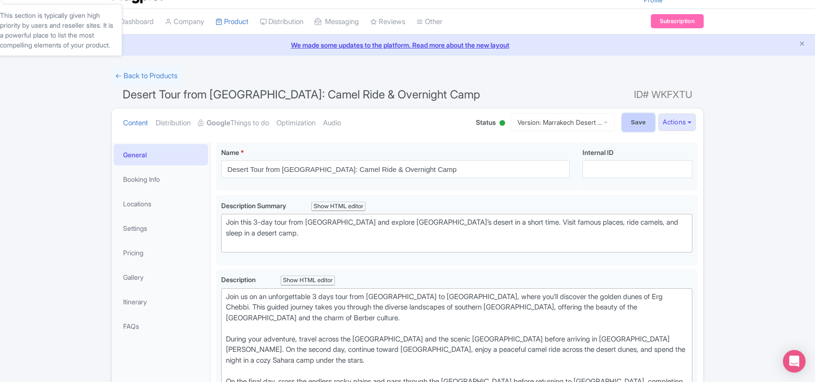
click at [639, 119] on input "Save" at bounding box center [638, 123] width 33 height 18
type input "Saving..."
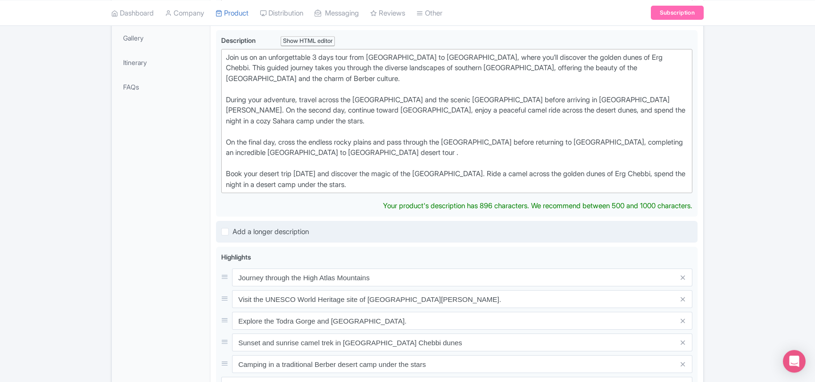
scroll to position [215, 0]
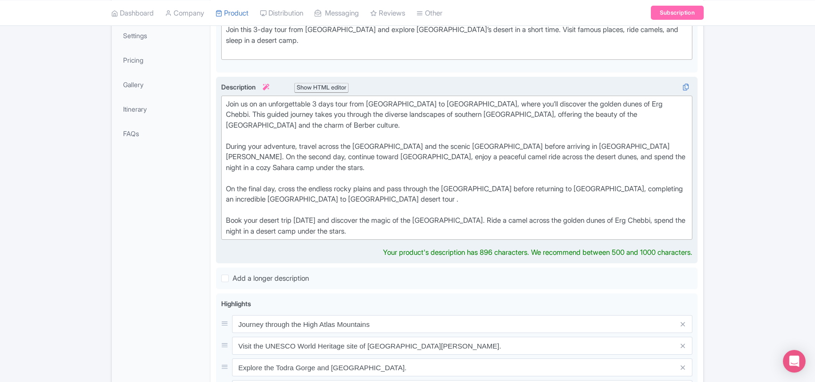
click at [335, 230] on div "Join us on an unforgettable 3 days tour from Marrakech to Merzouga, where you’l…" at bounding box center [457, 168] width 462 height 138
click at [226, 103] on div "Join us on an unforgettable 3 days tour from Marrakech to Merzouga, where you’l…" at bounding box center [457, 168] width 462 height 138
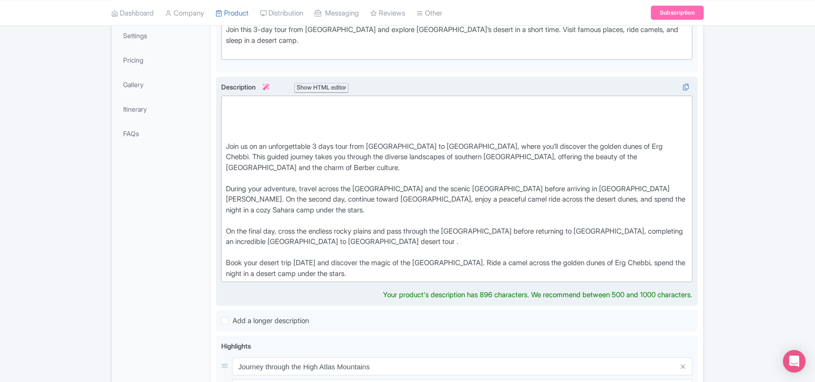
click at [242, 102] on div "Join us on an unforgettable 3 days tour from Marrakech to Merzouga, where you’l…" at bounding box center [457, 189] width 462 height 181
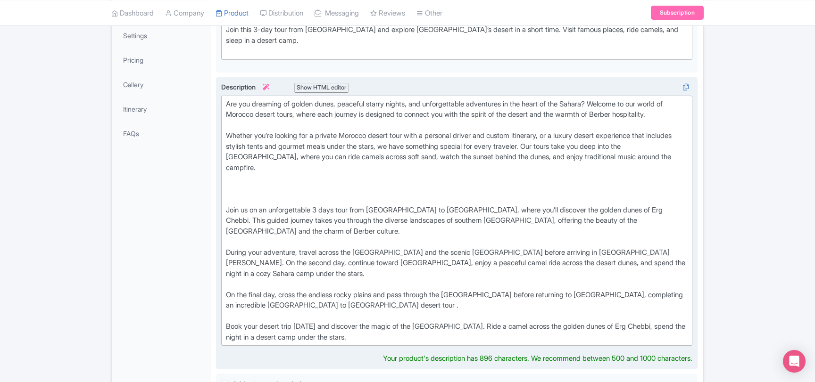
click at [244, 114] on div "Are you dreaming of golden dunes, peaceful starry nights, and unforgettable adv…" at bounding box center [457, 221] width 462 height 244
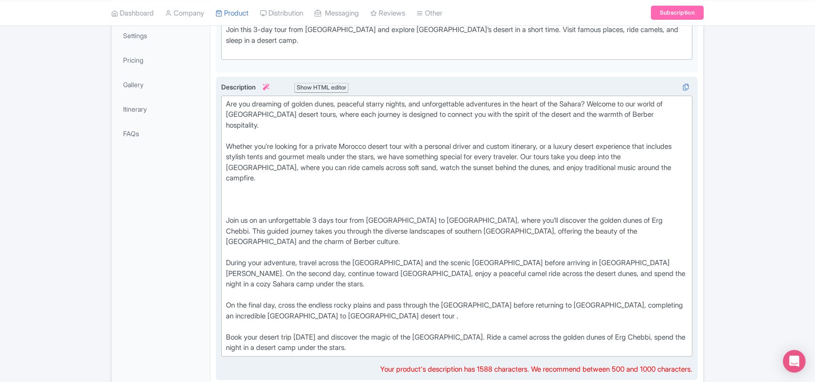
click at [330, 146] on div "Are you dreaming of golden dunes, peaceful starry nights, and unforgettable adv…" at bounding box center [457, 226] width 462 height 255
drag, startPoint x: 330, startPoint y: 146, endPoint x: 360, endPoint y: 147, distance: 30.6
click at [359, 147] on div "Are you dreaming of golden dunes, peaceful starry nights, and unforgettable adv…" at bounding box center [457, 226] width 462 height 255
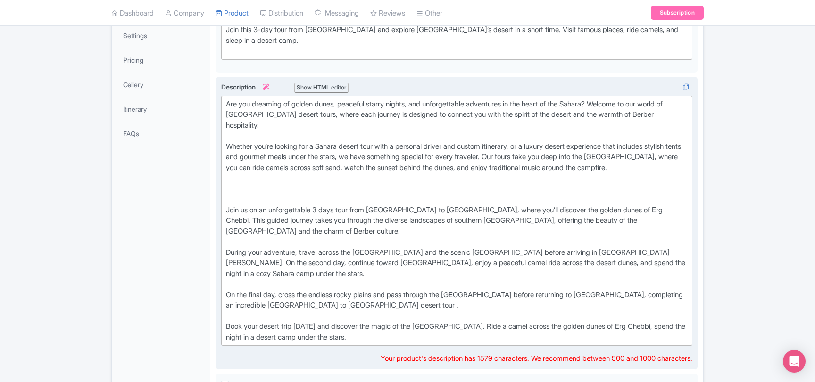
click at [555, 146] on div "Are you dreaming of golden dunes, peaceful starry nights, and unforgettable adv…" at bounding box center [457, 221] width 462 height 244
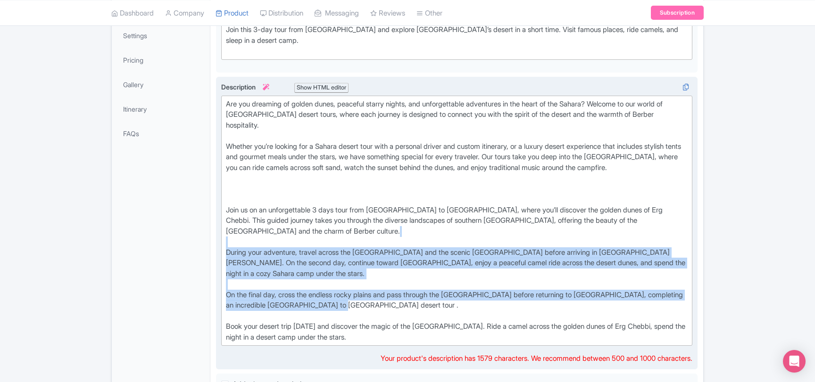
drag, startPoint x: 352, startPoint y: 301, endPoint x: 221, endPoint y: 240, distance: 144.7
click at [221, 240] on trix-editor "Are you dreaming of golden dunes, peaceful starry nights, and unforgettable adv…" at bounding box center [456, 221] width 471 height 251
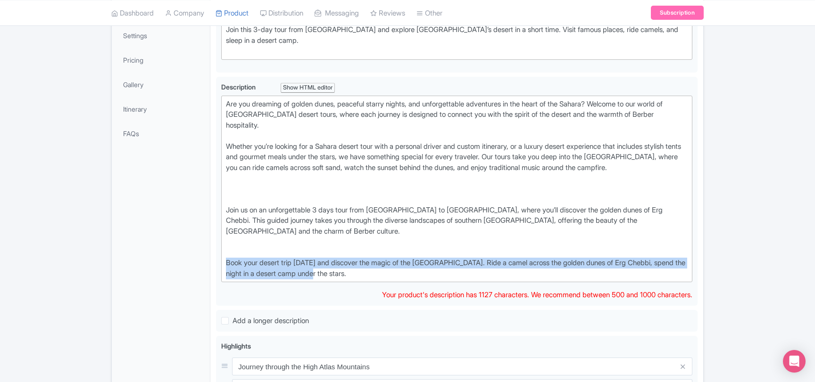
drag, startPoint x: 339, startPoint y: 273, endPoint x: 215, endPoint y: 253, distance: 125.3
click at [210, 256] on div "General Booking Info Locations Settings Pricing Gallery Itinerary FAQs Desert T…" at bounding box center [407, 319] width 591 height 750
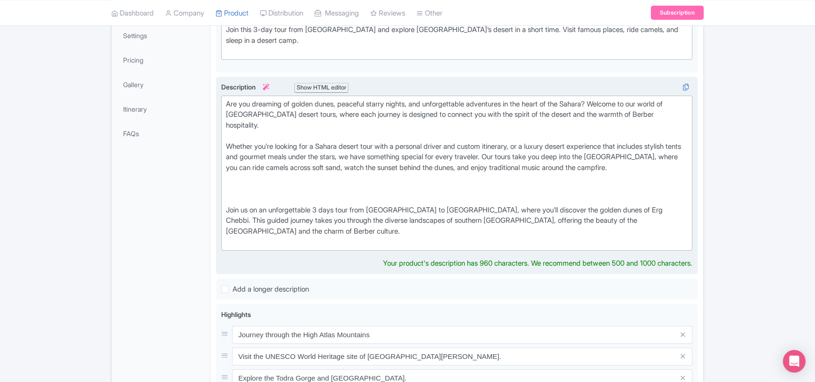
click at [231, 173] on div "Are you dreaming of golden dunes, peaceful starry nights, and unforgettable adv…" at bounding box center [457, 173] width 462 height 149
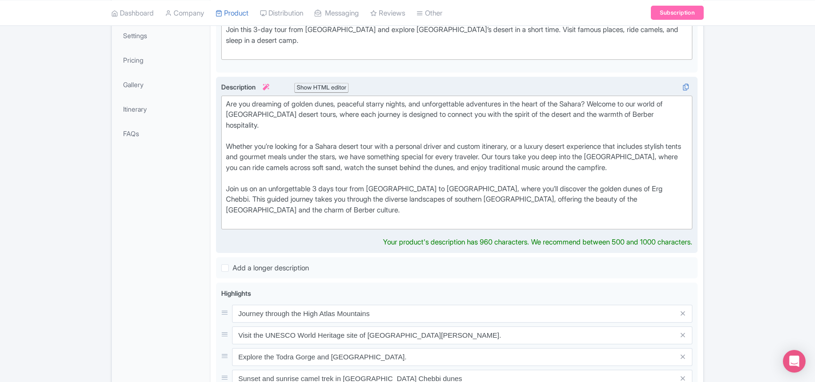
click at [255, 212] on div "Are you dreaming of golden dunes, peaceful starry nights, and unforgettable adv…" at bounding box center [457, 162] width 462 height 127
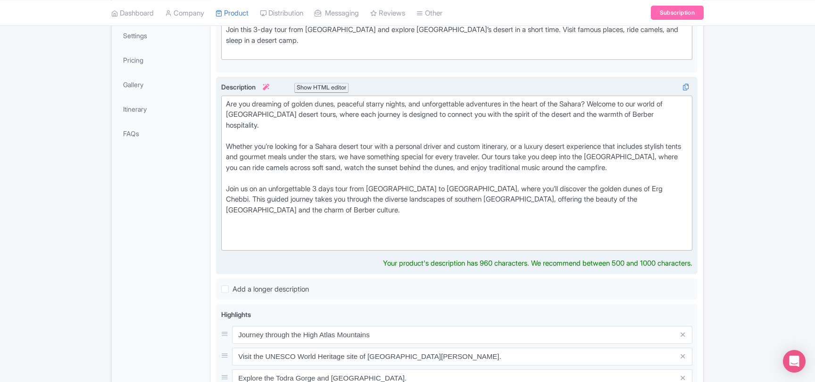
click at [246, 227] on div "Are you dreaming of golden dunes, peaceful starry nights, and unforgettable adv…" at bounding box center [457, 173] width 462 height 149
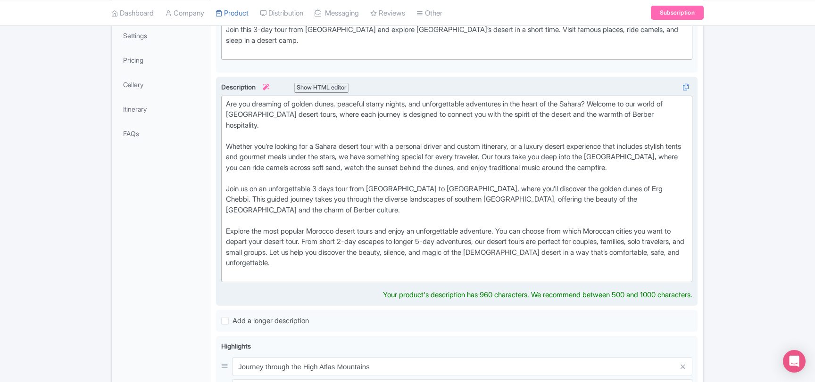
click at [314, 228] on div "Are you dreaming of golden dunes, peaceful starry nights, and unforgettable adv…" at bounding box center [457, 189] width 462 height 181
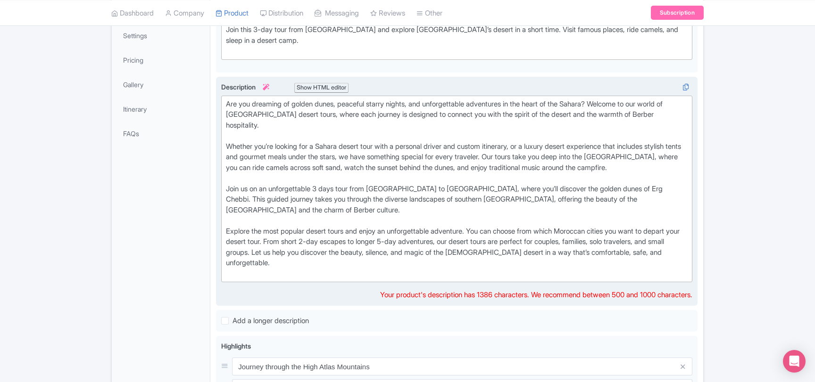
click at [351, 231] on div "Are you dreaming of golden dunes, peaceful starry nights, and unforgettable adv…" at bounding box center [457, 189] width 462 height 181
drag, startPoint x: 386, startPoint y: 242, endPoint x: 393, endPoint y: 243, distance: 6.6
click at [393, 243] on div "Are you dreaming of golden dunes, peaceful starry nights, and unforgettable adv…" at bounding box center [457, 189] width 462 height 181
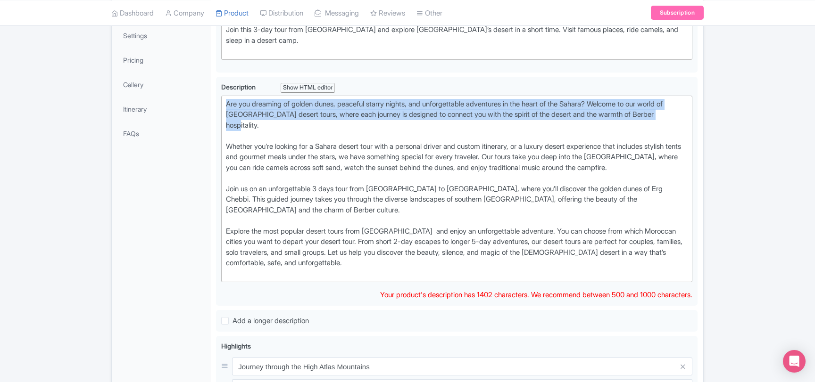
drag, startPoint x: 269, startPoint y: 124, endPoint x: 213, endPoint y: 96, distance: 62.6
click at [213, 96] on div "Desert Tour from Marrakech: Camel Ride & Overnight Camp Name * i Desert Tour fr…" at bounding box center [456, 319] width 493 height 750
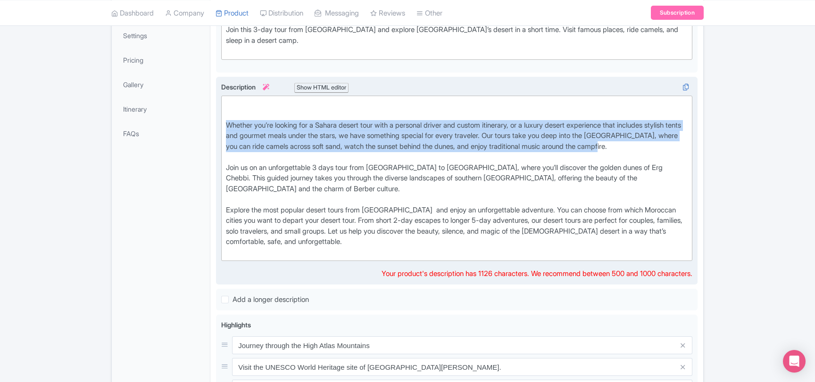
drag, startPoint x: 683, startPoint y: 146, endPoint x: 221, endPoint y: 120, distance: 463.2
click at [221, 120] on div "Join us on an unforgettable 3 days tour from Marrakech to Merzouga, where you’l…" at bounding box center [456, 181] width 481 height 208
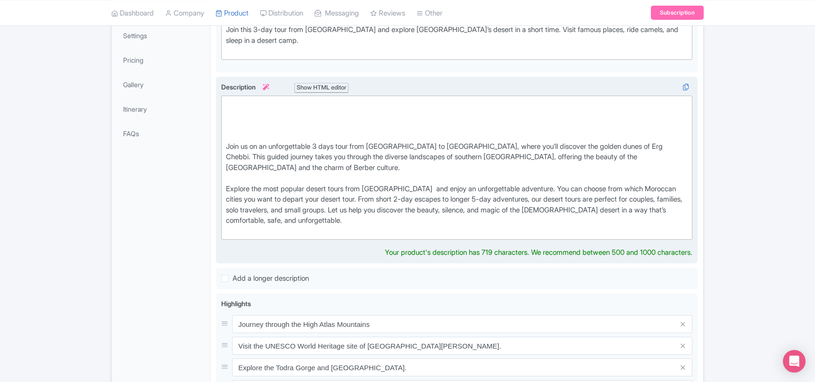
click at [227, 144] on div "Join us on an unforgettable 3 days tour from Marrakech to Merzouga, where you’l…" at bounding box center [457, 168] width 462 height 138
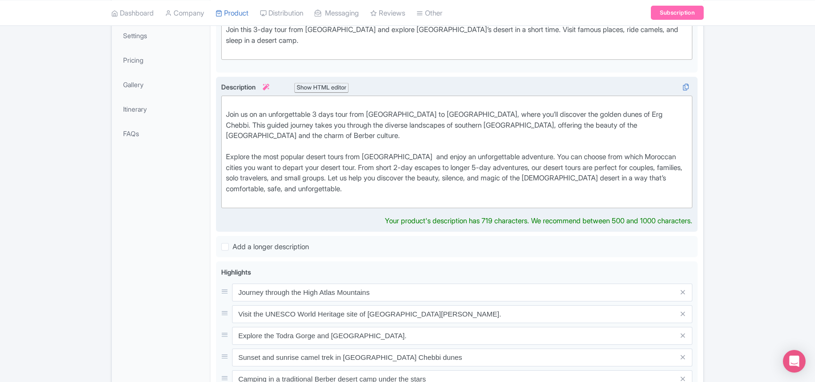
click at [356, 186] on div "Join us on an unforgettable 3 days tour from Marrakech to Merzouga, where you’l…" at bounding box center [457, 152] width 462 height 106
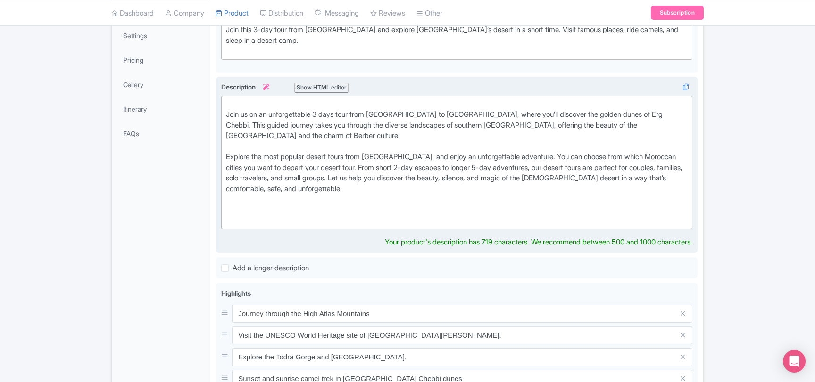
click at [305, 202] on div "Join us on an unforgettable 3 days tour from Marrakech to Merzouga, where you’l…" at bounding box center [457, 162] width 462 height 127
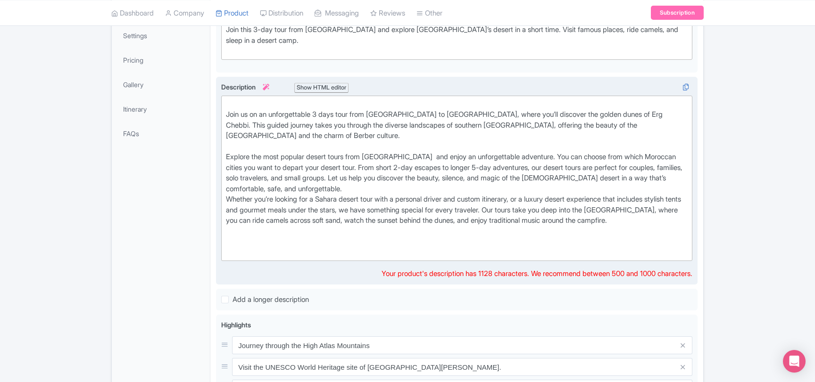
click at [294, 239] on div "Join us on an unforgettable 3 days tour from Marrakech to Merzouga, where you’l…" at bounding box center [457, 178] width 462 height 159
click at [327, 199] on div "Join us on an unforgettable 3 days tour from Marrakech to Merzouga, where you’l…" at bounding box center [457, 178] width 462 height 159
click at [388, 198] on div "Join us on an unforgettable 3 days tour from Marrakech to Merzouga, where you’l…" at bounding box center [457, 178] width 462 height 159
drag, startPoint x: 388, startPoint y: 198, endPoint x: 529, endPoint y: 199, distance: 140.0
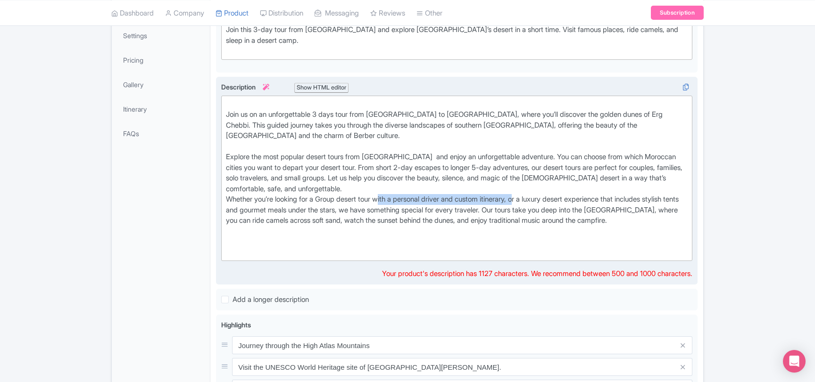
click at [529, 199] on div "Join us on an unforgettable 3 days tour from Marrakech to Merzouga, where you’l…" at bounding box center [457, 178] width 462 height 159
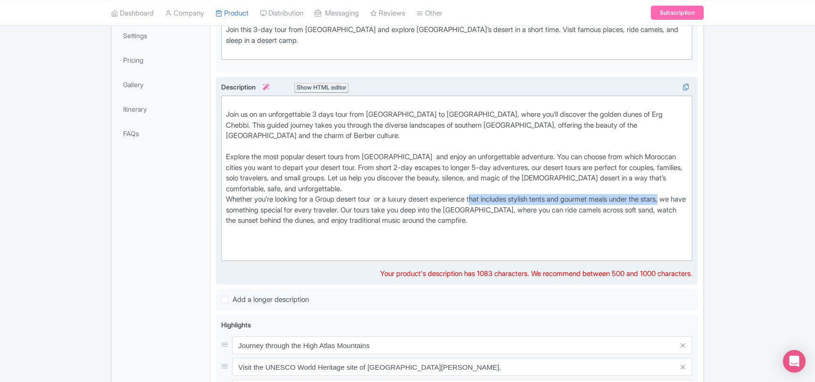
drag, startPoint x: 487, startPoint y: 198, endPoint x: 242, endPoint y: 210, distance: 245.5
click at [242, 210] on div "Join us on an unforgettable 3 days tour from Marrakech to Merzouga, where you’l…" at bounding box center [457, 178] width 462 height 159
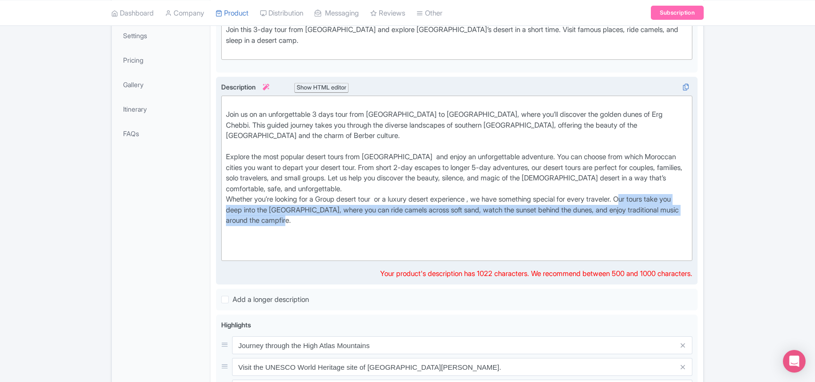
drag, startPoint x: 644, startPoint y: 198, endPoint x: 649, endPoint y: 216, distance: 19.1
click at [649, 216] on div "Join us on an unforgettable 3 days tour from Marrakech to Merzouga, where you’l…" at bounding box center [457, 178] width 462 height 159
paste trix-editor "&nbsp; Book your desert trip today and discover the magic of the Sahara"
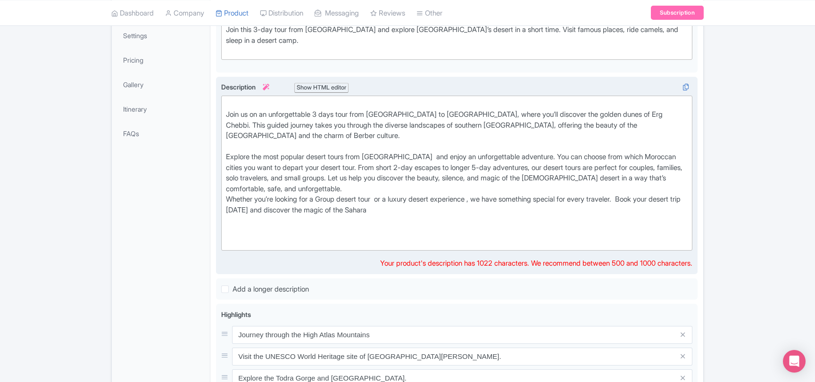
drag, startPoint x: 427, startPoint y: 210, endPoint x: 221, endPoint y: 105, distance: 231.5
click at [221, 105] on div "Join us on an unforgettable 3 days tour from Marrakech to Merzouga, where you’l…" at bounding box center [456, 176] width 481 height 198
paste trix-editor "<div>Join us on an unforgettable 3 days tour from Marrakech to Merzouga, where …"
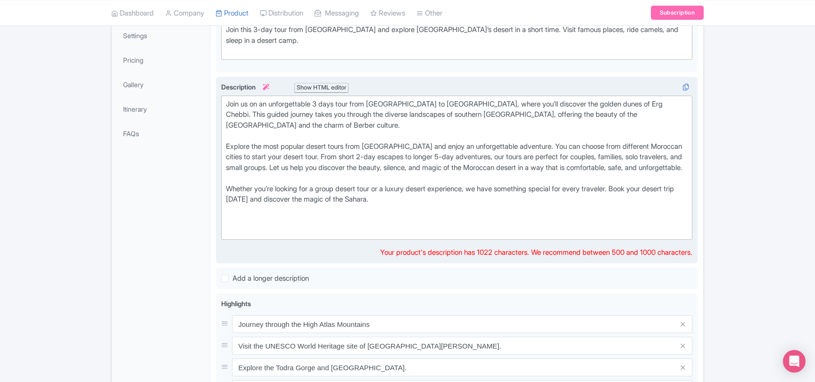
click at [434, 214] on div "Join us on an unforgettable 3 days tour from Marrakech to Merzouga, where you’l…" at bounding box center [457, 168] width 462 height 138
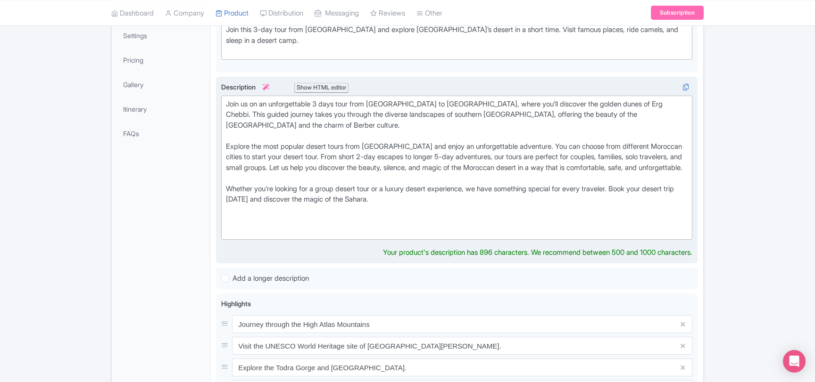
click at [420, 207] on div "Join us on an unforgettable 3 days tour from Marrakech to Merzouga, where you’l…" at bounding box center [457, 168] width 462 height 138
click at [399, 198] on div "Join us on an unforgettable 3 days tour from Marrakech to Merzouga, where you’l…" at bounding box center [457, 168] width 462 height 138
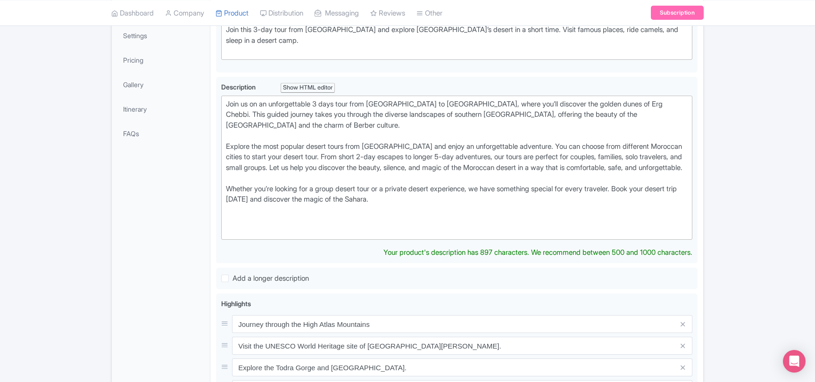
type trix-editor "<div>Join us on an unforgettable 3 days tour from Marrakech to Merzouga, where …"
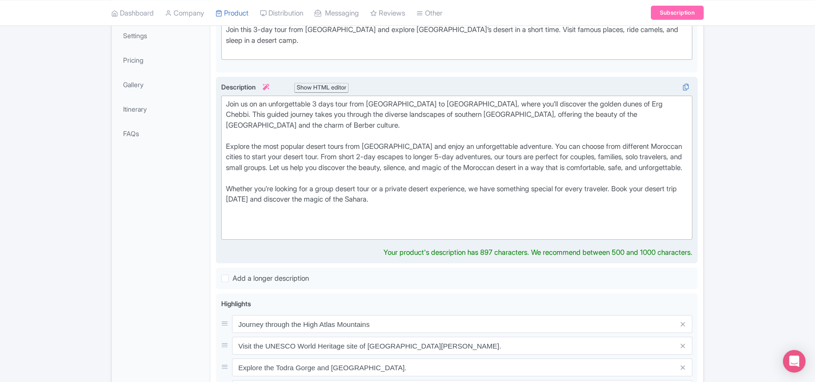
click at [260, 210] on div "Join us on an unforgettable 3 days tour from Marrakech to Merzouga, where you’l…" at bounding box center [457, 168] width 462 height 138
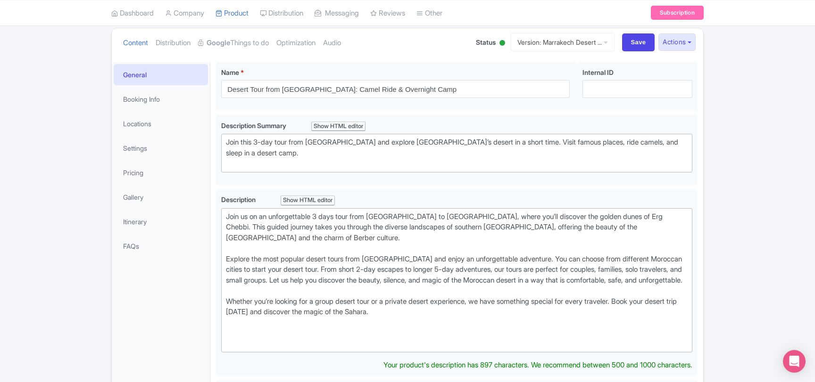
scroll to position [11, 0]
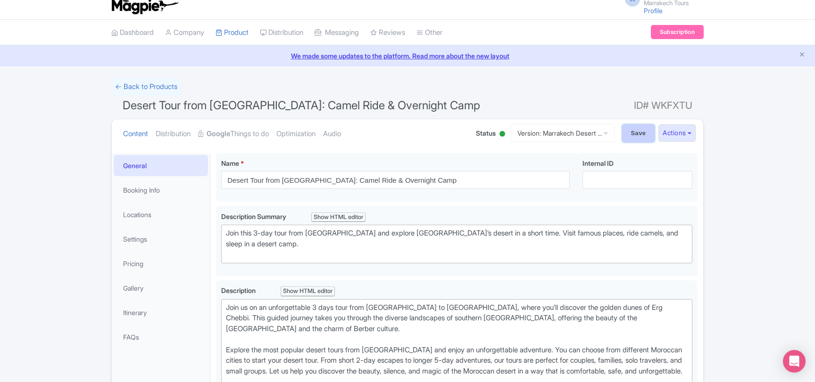
click at [631, 138] on input "Save" at bounding box center [638, 133] width 33 height 18
type input "Saving..."
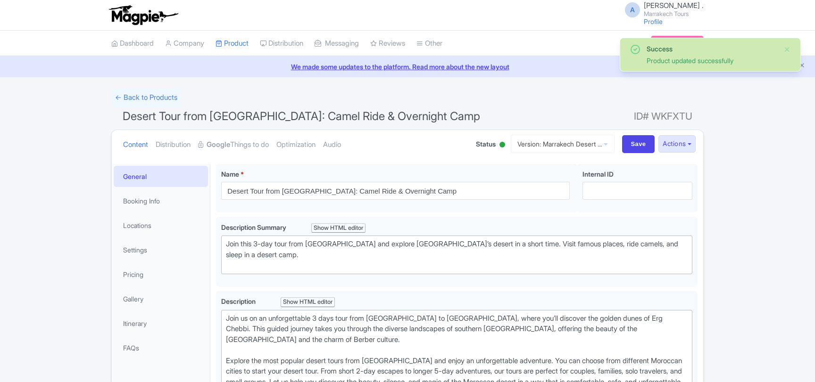
scroll to position [164, 0]
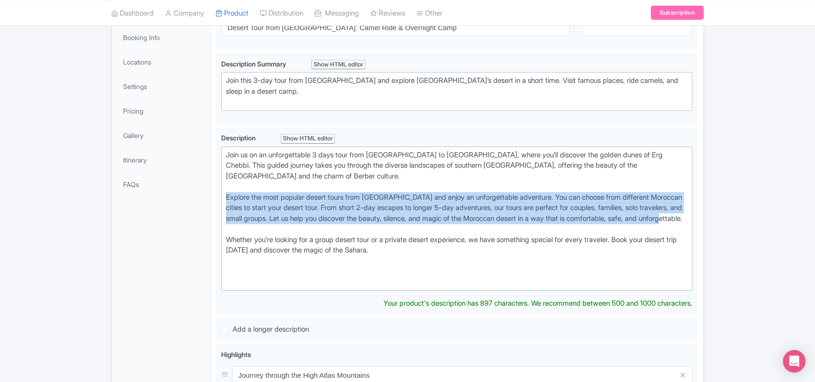
drag, startPoint x: 326, startPoint y: 230, endPoint x: 216, endPoint y: 195, distance: 115.7
click at [216, 195] on div "Desert Tour from Marrakech: Camel Ride & Overnight Camp Name * i Desert Tour fr…" at bounding box center [456, 349] width 493 height 708
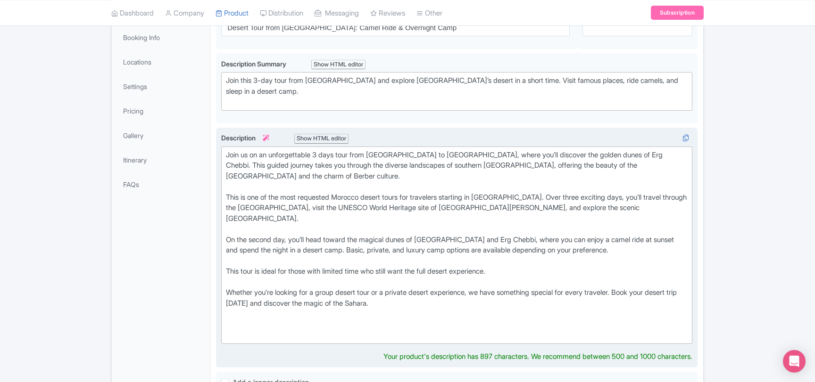
click at [354, 195] on div "Join us on an unforgettable 3 days tour from Marrakech to Merzouga, where you’l…" at bounding box center [457, 245] width 462 height 191
click at [551, 196] on div "Join us on an unforgettable 3 days tour from Marrakech to Merzouga, where you’l…" at bounding box center [457, 245] width 462 height 191
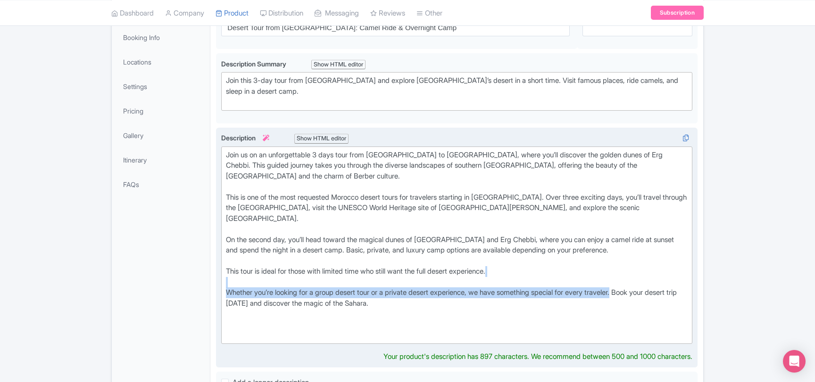
drag, startPoint x: 637, startPoint y: 281, endPoint x: 232, endPoint y: 274, distance: 405.0
click at [232, 274] on div "Join us on an unforgettable 3 days tour from Marrakech to Merzouga, where you’l…" at bounding box center [457, 245] width 462 height 191
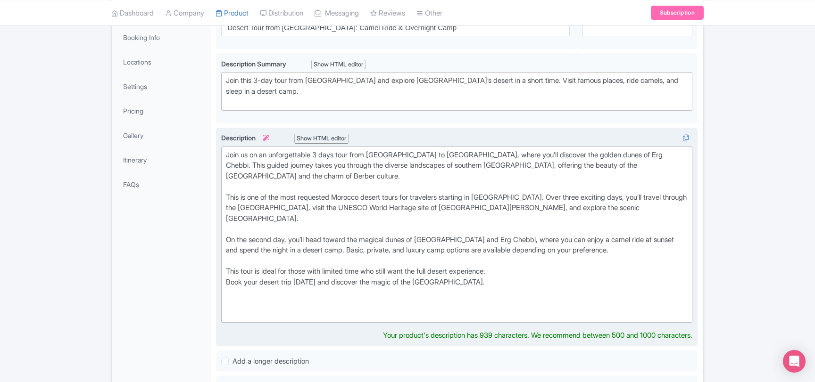
click at [242, 260] on div "Join us on an unforgettable 3 days tour from Marrakech to Merzouga, where you’l…" at bounding box center [457, 235] width 462 height 170
type trix-editor "<div>Join us on an unforgettable 3 days tour from Marrakech to Merzouga, where …"
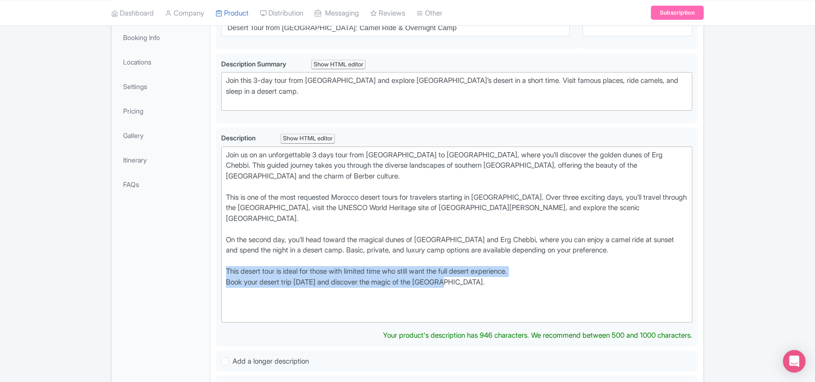
drag, startPoint x: 467, startPoint y: 273, endPoint x: 208, endPoint y: 254, distance: 260.0
click at [208, 254] on div "General Booking Info Locations Settings Pricing Gallery Itinerary FAQs Desert T…" at bounding box center [407, 364] width 591 height 739
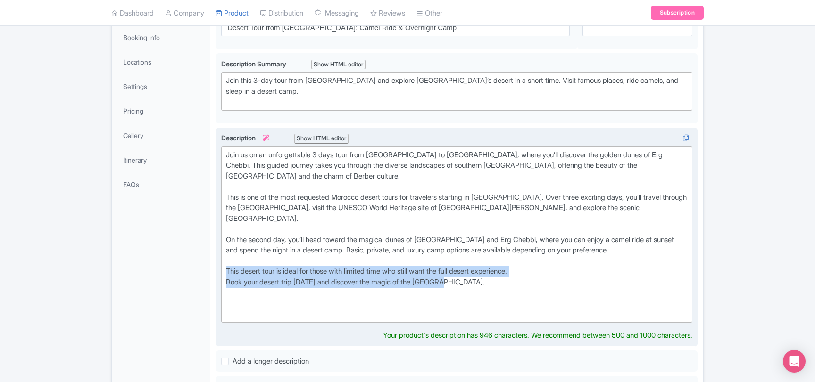
copy div "This desert tour is ideal for those with limited time who still want the full d…"
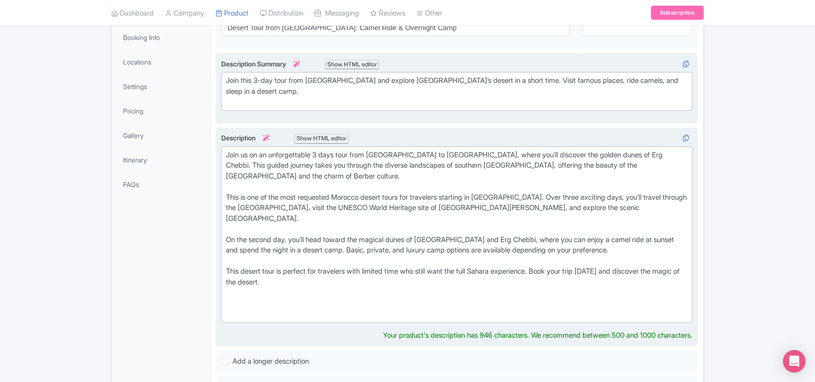
scroll to position [11, 0]
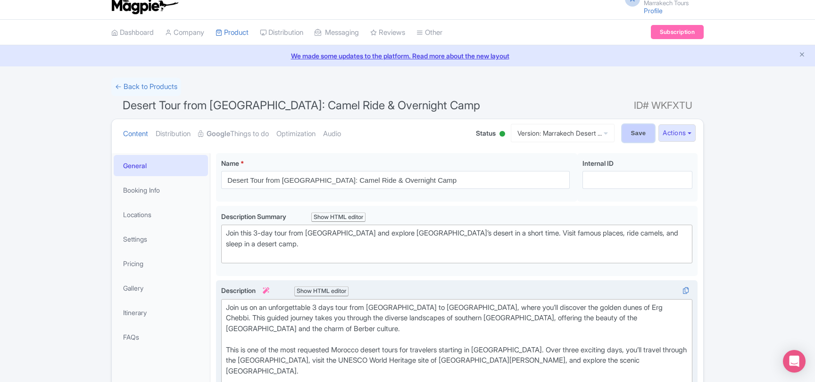
click at [628, 131] on input "Save" at bounding box center [638, 133] width 33 height 18
type input "Saving..."
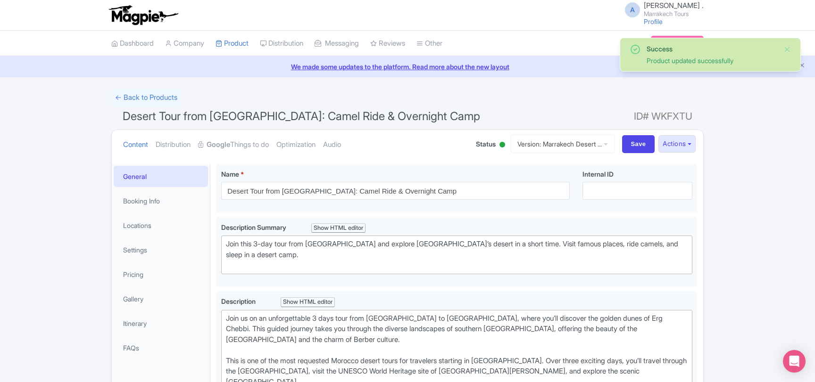
scroll to position [164, 0]
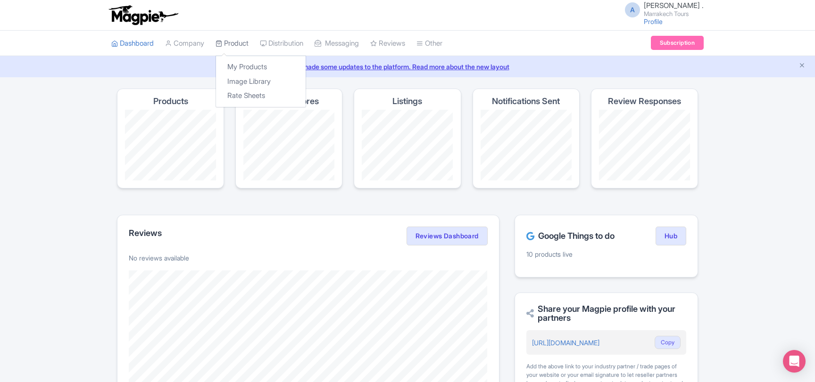
click at [233, 42] on link "Product" at bounding box center [231, 44] width 33 height 26
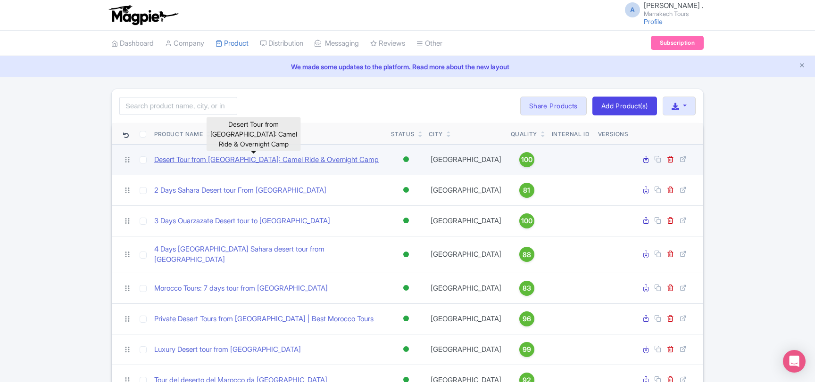
click at [271, 165] on link "Desert Tour from [GEOGRAPHIC_DATA]: Camel Ride & Overnight Camp" at bounding box center [266, 160] width 224 height 11
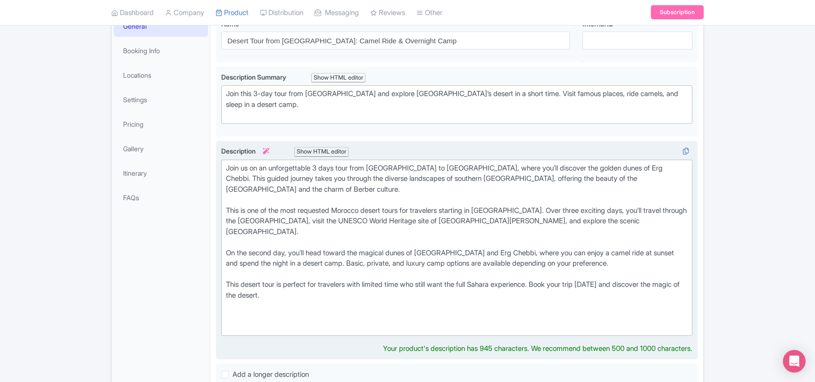
scroll to position [153, 0]
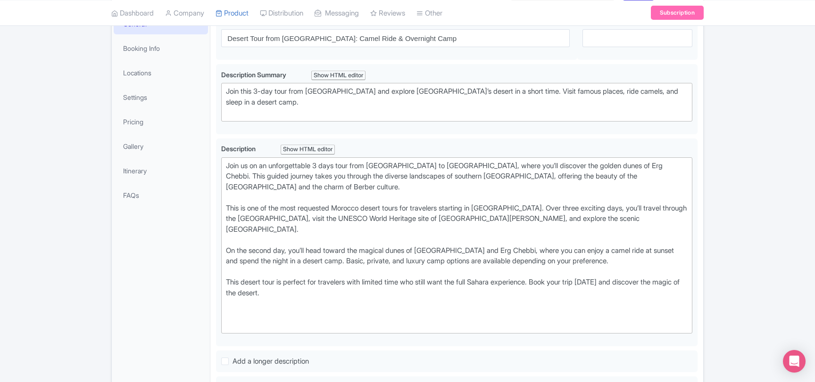
click at [212, 274] on div "Desert Tour from Marrakech: Camel Ride & Overnight Camp Name * i Desert Tour fr…" at bounding box center [456, 374] width 493 height 736
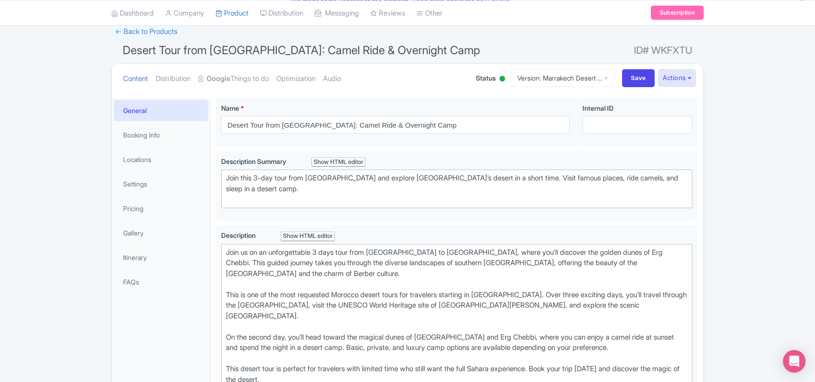
scroll to position [0, 0]
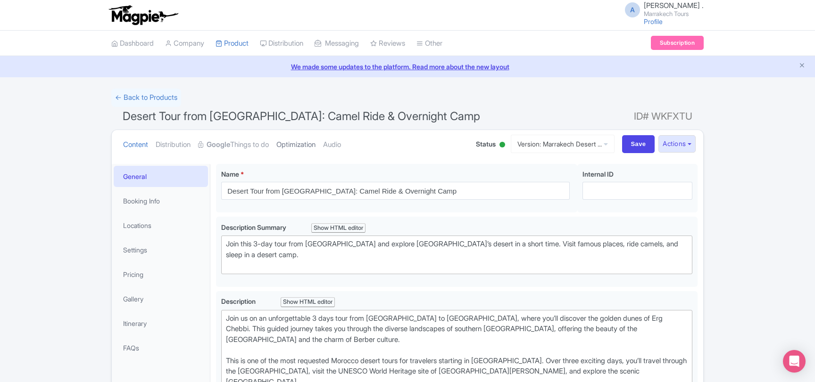
click at [290, 146] on link "Optimization" at bounding box center [295, 145] width 39 height 30
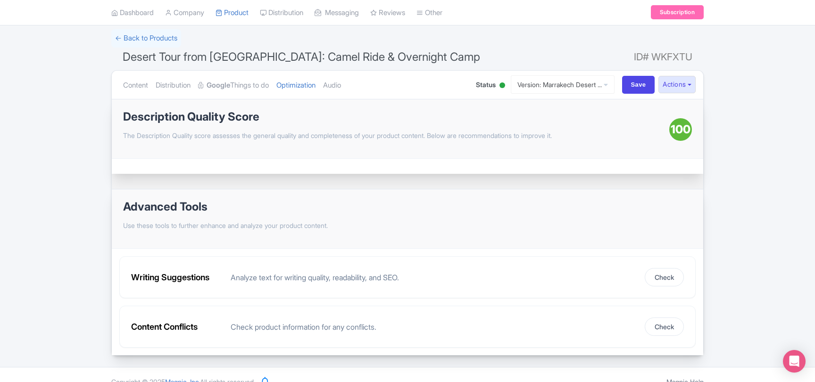
scroll to position [73, 0]
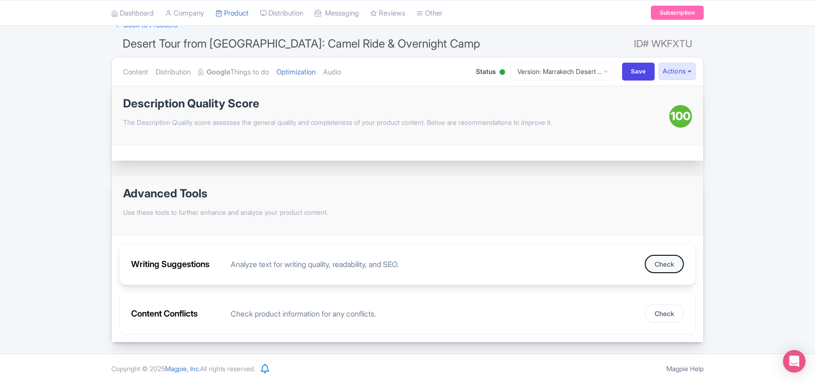
click at [653, 264] on button "Check" at bounding box center [663, 264] width 39 height 18
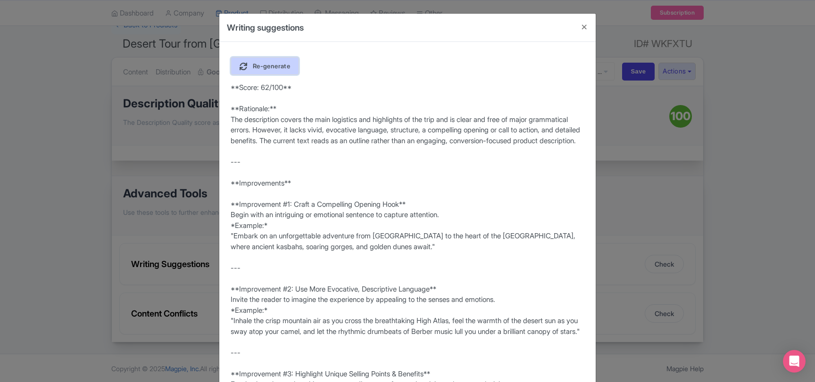
click at [287, 69] on span "Re-generate" at bounding box center [271, 66] width 37 height 8
